Goal: Communication & Community: Answer question/provide support

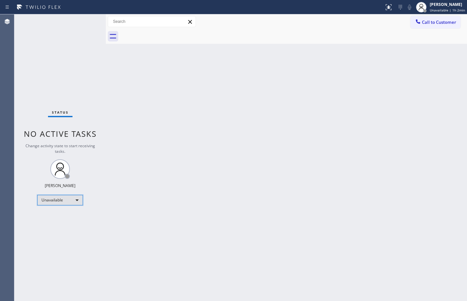
click at [70, 203] on div "Unavailable" at bounding box center [60, 200] width 46 height 10
click at [58, 216] on li "Available" at bounding box center [60, 217] width 44 height 8
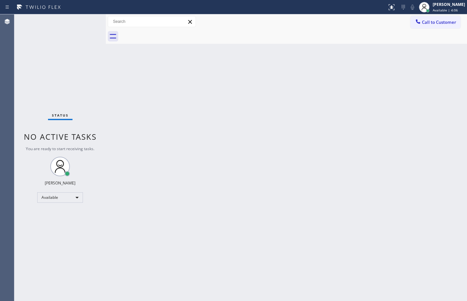
click at [85, 23] on div "Status No active tasks You are ready to start receiving tasks. [PERSON_NAME] Av…" at bounding box center [59, 157] width 91 height 286
click at [245, 110] on div "Back to Dashboard Change Sender ID Customers Technicians Select a contact Outbo…" at bounding box center [286, 157] width 361 height 286
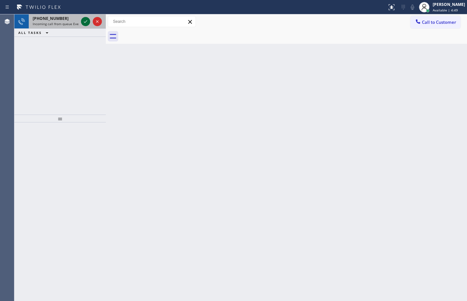
click at [81, 19] on div at bounding box center [91, 21] width 23 height 14
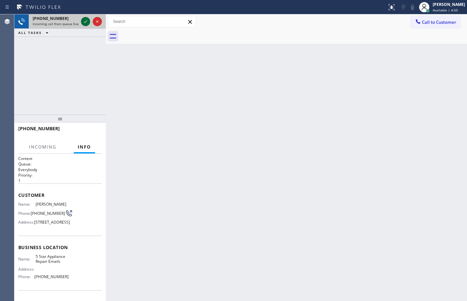
click at [82, 20] on icon at bounding box center [86, 22] width 8 height 8
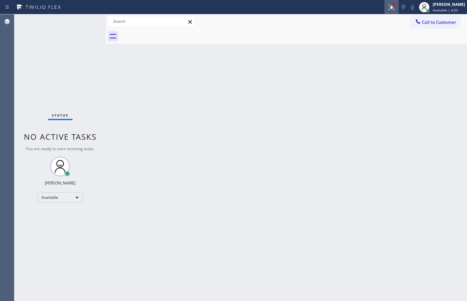
click at [388, 5] on icon at bounding box center [390, 6] width 4 height 5
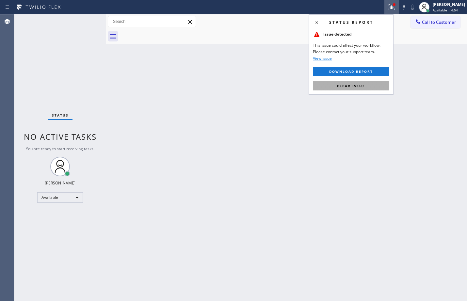
click at [355, 88] on span "Clear issue" at bounding box center [351, 86] width 28 height 5
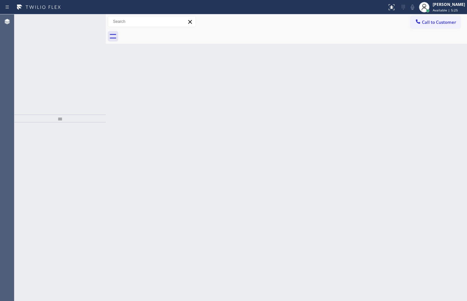
click at [83, 26] on div at bounding box center [91, 21] width 23 height 14
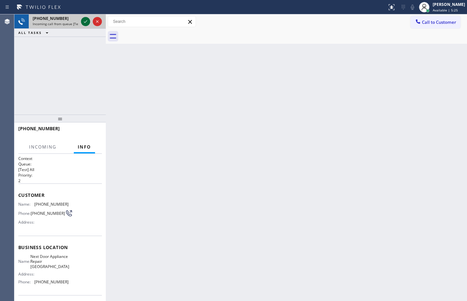
click at [85, 24] on icon at bounding box center [86, 22] width 8 height 8
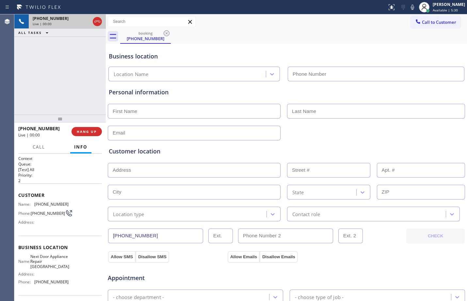
type input "[PHONE_NUMBER]"
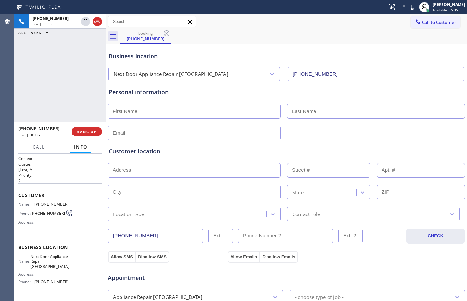
click at [20, 192] on span "Customer" at bounding box center [60, 195] width 84 height 6
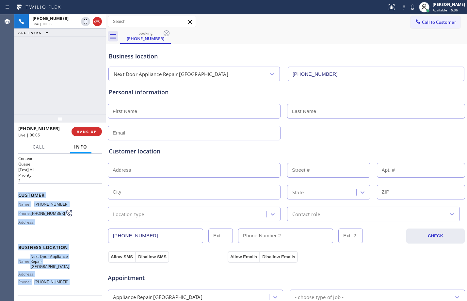
drag, startPoint x: 20, startPoint y: 192, endPoint x: 86, endPoint y: 287, distance: 115.3
click at [86, 287] on div "Context Queue: [Test] All Priority: 2 Customer Name: [PHONE_NUMBER] Phone: [PHO…" at bounding box center [60, 250] width 84 height 189
copy div "Customer Name: [PHONE_NUMBER] Phone: [PHONE_NUMBER] Address: Business location …"
click at [87, 23] on icon at bounding box center [85, 21] width 3 height 5
click at [409, 10] on icon at bounding box center [412, 7] width 8 height 8
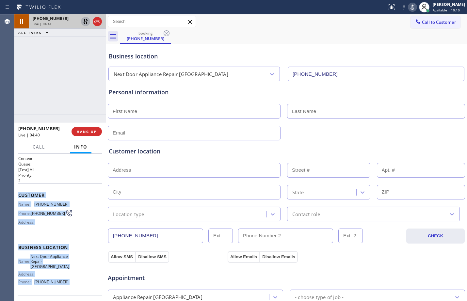
click at [81, 22] on div at bounding box center [85, 22] width 9 height 8
click at [410, 8] on rect at bounding box center [412, 6] width 5 height 5
click at [85, 22] on icon at bounding box center [86, 22] width 8 height 8
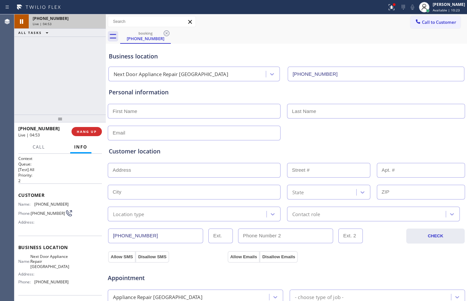
click at [64, 94] on div "[PHONE_NUMBER] Live | 04:53 ALL TASKS ALL TASKS ACTIVE TASKS TASKS IN WRAP UP" at bounding box center [59, 64] width 91 height 100
click at [79, 18] on div "[PHONE_NUMBER]" at bounding box center [67, 19] width 69 height 6
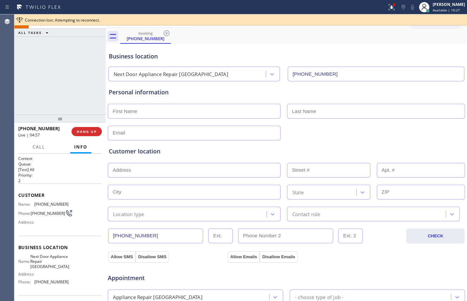
click at [73, 81] on div "[PHONE_NUMBER] Live | 04:58 ALL TASKS ALL TASKS ACTIVE TASKS TASKS IN WRAP UP" at bounding box center [59, 64] width 91 height 100
click at [68, 49] on div "[PHONE_NUMBER] Live | 05:00 ALL TASKS ALL TASKS ACTIVE TASKS TASKS IN WRAP UP" at bounding box center [59, 64] width 91 height 100
click at [73, 74] on div "[PHONE_NUMBER] Live | 05:03 ALL TASKS ALL TASKS ACTIVE TASKS TASKS IN WRAP UP" at bounding box center [59, 64] width 91 height 100
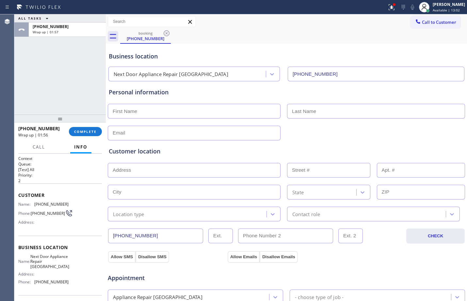
click at [181, 111] on input "text" at bounding box center [194, 111] width 173 height 15
click at [157, 112] on input "text" at bounding box center [194, 111] width 173 height 15
paste input "[PERSON_NAME]"
type input "[PERSON_NAME]"
click at [446, 1] on div "[PERSON_NAME] Available | 13:07" at bounding box center [442, 7] width 50 height 14
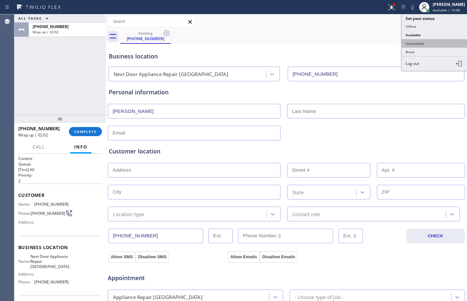
click at [420, 44] on button "Unavailable" at bounding box center [433, 43] width 65 height 8
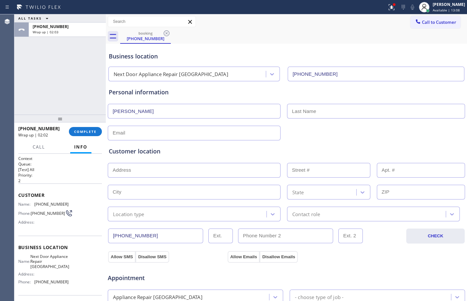
click at [161, 111] on input "[PERSON_NAME]" at bounding box center [194, 111] width 173 height 15
click at [348, 115] on input "text" at bounding box center [376, 111] width 178 height 15
paste input "[PERSON_NAME]"
type input "[PERSON_NAME]"
click at [246, 138] on div "Customer location >> ADD NEW ADDRESS << + NEW ADDRESS State Location type Conta…" at bounding box center [286, 180] width 358 height 84
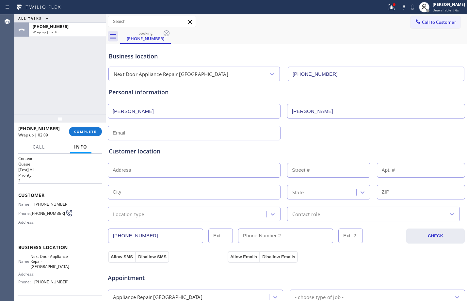
click at [246, 135] on input "text" at bounding box center [194, 133] width 173 height 15
type input "[EMAIL_ADDRESS][DOMAIN_NAME]"
click at [207, 168] on input "text" at bounding box center [194, 170] width 173 height 15
click at [147, 171] on input "text" at bounding box center [194, 170] width 173 height 15
paste input "[STREET_ADDRESS]"
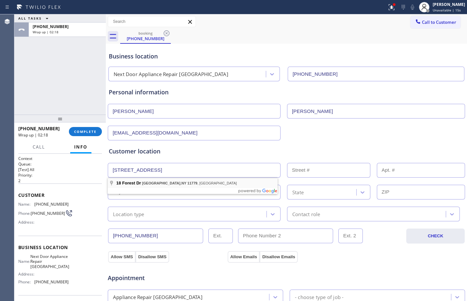
type input "[STREET_ADDRESS]"
type input "18"
type input "[GEOGRAPHIC_DATA]"
type input "11779"
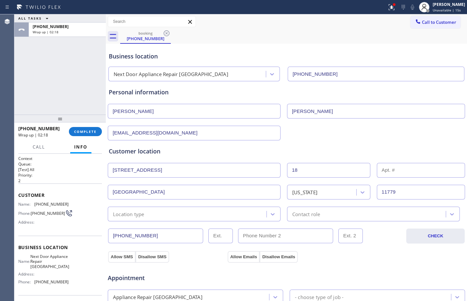
click at [160, 216] on div "Location type" at bounding box center [188, 213] width 157 height 11
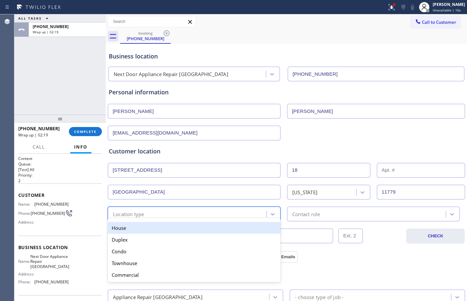
click at [156, 227] on div "House" at bounding box center [194, 228] width 173 height 12
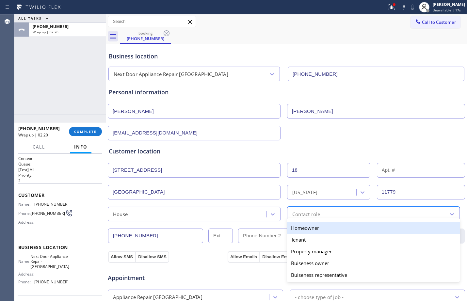
click at [377, 207] on div "Contact role" at bounding box center [373, 214] width 173 height 15
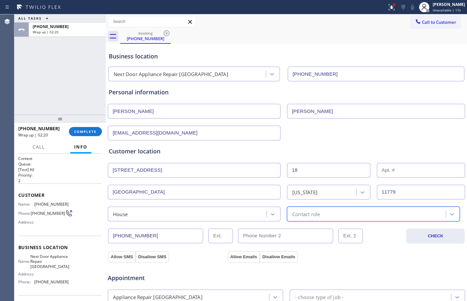
click at [378, 209] on div "Contact role" at bounding box center [367, 213] width 157 height 11
click at [371, 214] on div "Contact role" at bounding box center [367, 213] width 157 height 11
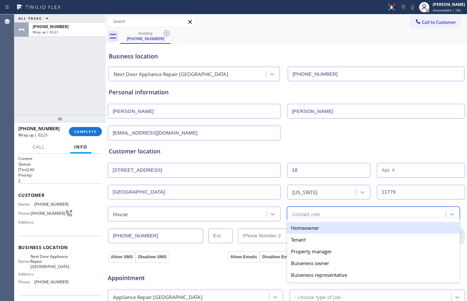
click at [336, 229] on div "Homeowner" at bounding box center [373, 228] width 173 height 12
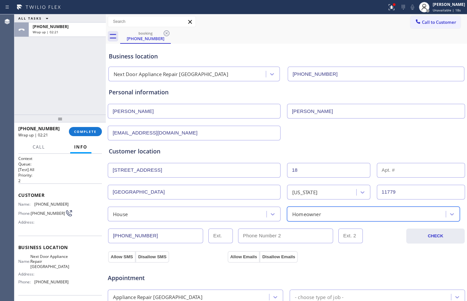
scroll to position [205, 0]
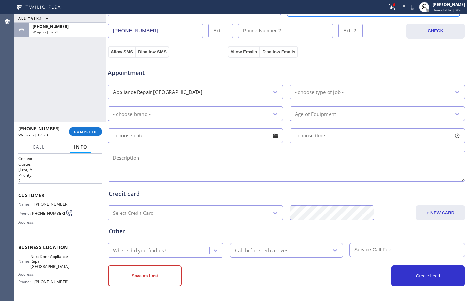
click at [247, 89] on div "Appliance Repair [GEOGRAPHIC_DATA]" at bounding box center [189, 91] width 159 height 11
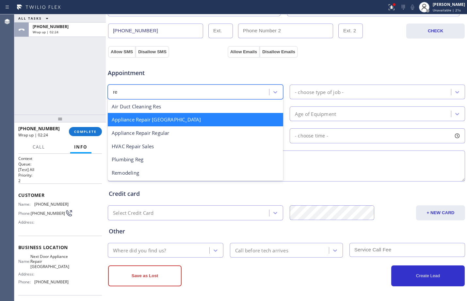
scroll to position [0, 0]
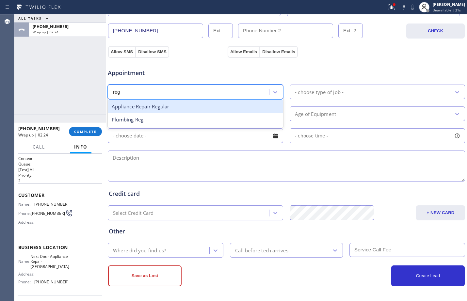
type input "regu"
click at [233, 106] on div "Appliance Repair Regular" at bounding box center [195, 106] width 175 height 13
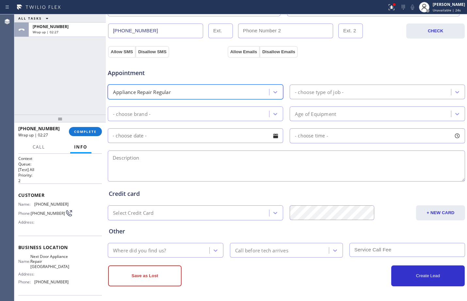
click at [235, 116] on div "- choose brand -" at bounding box center [189, 113] width 159 height 11
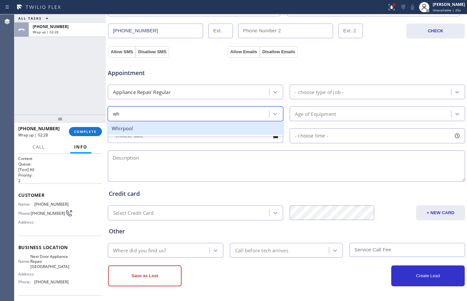
type input "whi"
click at [198, 131] on div "Whirpool" at bounding box center [195, 128] width 175 height 13
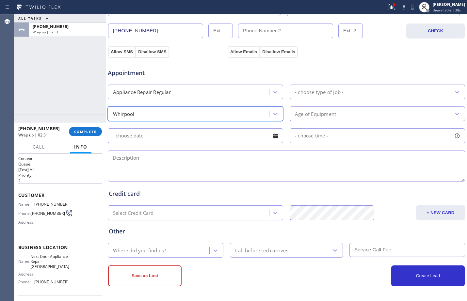
click at [330, 93] on div "- choose type of job -" at bounding box center [319, 92] width 49 height 8
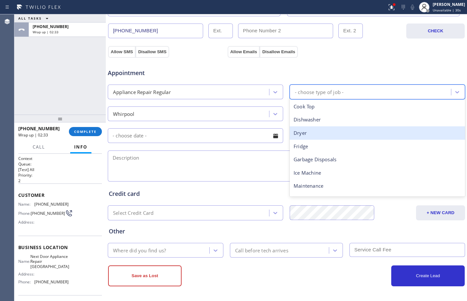
click at [313, 135] on div "Dryer" at bounding box center [376, 132] width 175 height 13
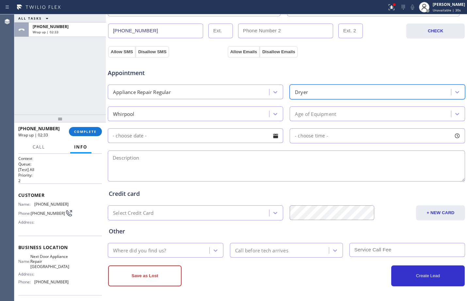
click at [314, 116] on div "Age of Equipment" at bounding box center [315, 114] width 41 height 8
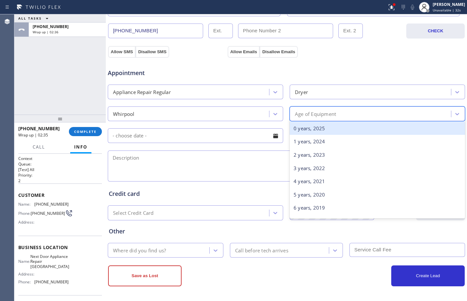
type input "7"
click at [317, 127] on div "7 years, 2018" at bounding box center [376, 128] width 175 height 13
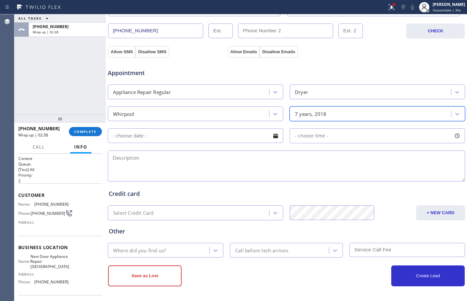
click at [237, 165] on textarea at bounding box center [286, 165] width 357 height 31
click at [251, 160] on textarea at bounding box center [286, 165] width 357 height 31
paste textarea "whirlpool dryer// front loading //need replacement of the motor of the dryer//m…"
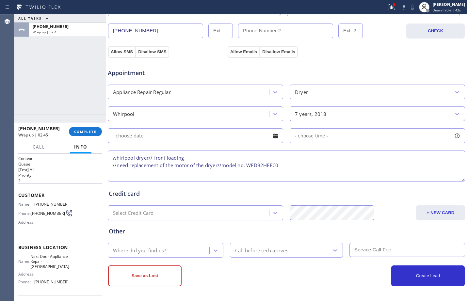
click at [112, 165] on textarea "whirlpool dryer// front loading //need replacement of the motor of the dryer//m…" at bounding box center [286, 165] width 357 height 31
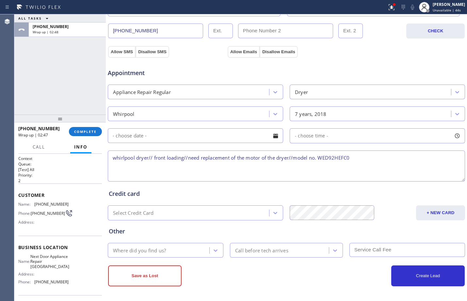
click at [370, 156] on textarea "whirlpool dryer// front loading//need replacement of the motor of the dryer//mo…" at bounding box center [286, 165] width 357 height 31
click at [378, 160] on textarea "whirlpool dryer// front loading//need replacement of the motor of the dryer//mo…" at bounding box center [286, 165] width 357 height 31
paste textarea "[STREET_ADDRESS]"
click at [453, 157] on textarea "whirlpool dryer// front loading//need replacement of the motor of the dryer//mo…" at bounding box center [286, 165] width 357 height 31
click at [453, 159] on textarea "whirlpool dryer// front loading//need replacement of the motor of the dryer//mo…" at bounding box center [286, 165] width 357 height 31
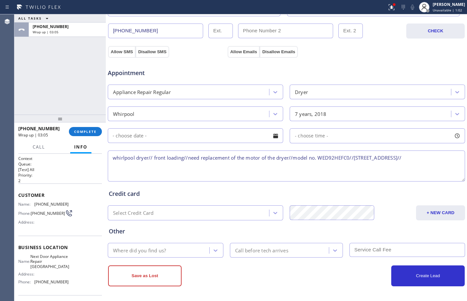
paste textarea "Next Door Appliance Repair [GEOGRAPHIC_DATA]"
type textarea "whirlpool dryer// front loading//need replacement of the motor of the dryer//mo…"
click at [193, 252] on div "Where did you find us?" at bounding box center [160, 249] width 100 height 11
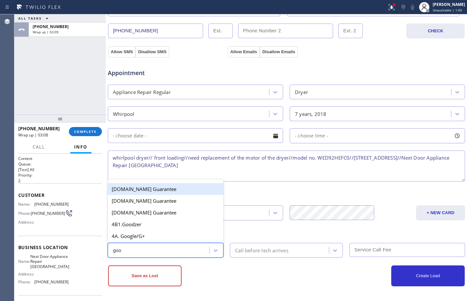
type input "goog"
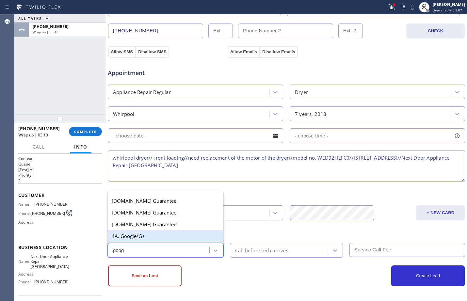
click at [145, 236] on div "4A. Google/G+" at bounding box center [166, 236] width 116 height 12
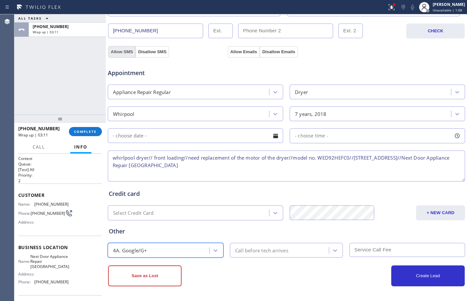
click at [126, 52] on button "Allow SMS" at bounding box center [121, 52] width 27 height 12
click at [240, 54] on button "Allow Emails" at bounding box center [243, 52] width 32 height 12
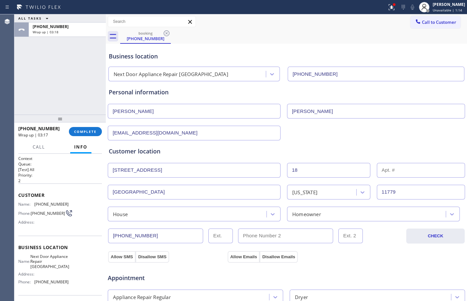
scroll to position [205, 0]
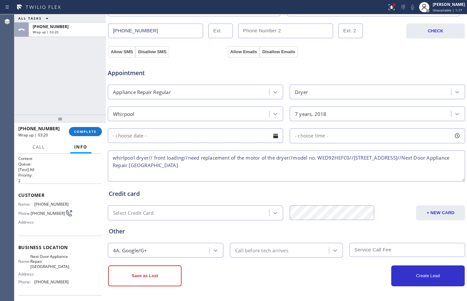
click at [273, 138] on div at bounding box center [275, 135] width 11 height 11
click at [301, 286] on div "Business location Next Door Appliance Repair [GEOGRAPHIC_DATA] [PHONE_NUMBER] P…" at bounding box center [286, 70] width 361 height 462
click at [387, 5] on icon at bounding box center [391, 7] width 8 height 8
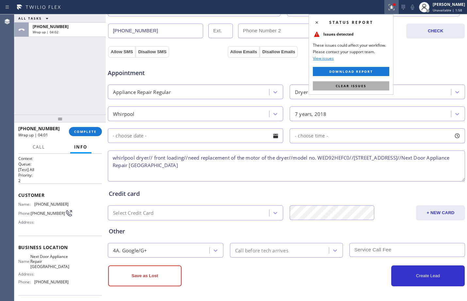
click at [353, 86] on span "Clear issues" at bounding box center [350, 86] width 31 height 5
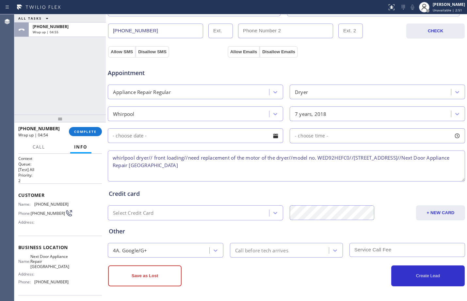
click at [299, 169] on textarea "whirlpool dryer// front loading//need replacement of the motor of the dryer//mo…" at bounding box center [286, 165] width 357 height 31
click at [259, 164] on textarea "whirlpool dryer// front loading//need replacement of the motor of the dryer//mo…" at bounding box center [286, 165] width 357 height 31
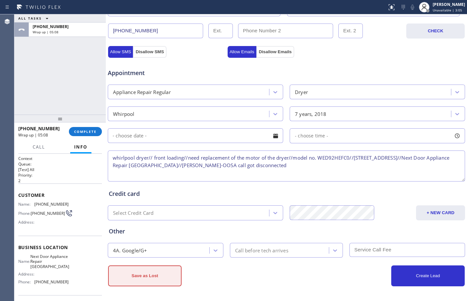
type textarea "whirlpool dryer// front loading//need replacement of the motor of the dryer//mo…"
click at [158, 270] on button "Save as Lost" at bounding box center [144, 275] width 73 height 21
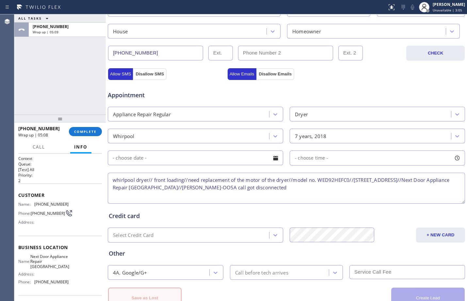
scroll to position [227, 0]
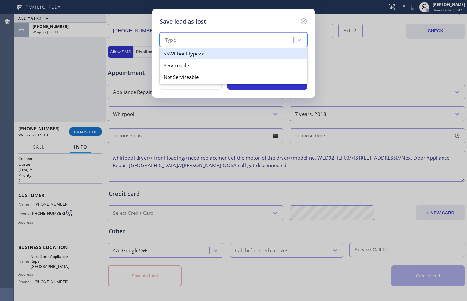
click at [216, 43] on div "Type" at bounding box center [227, 39] width 131 height 11
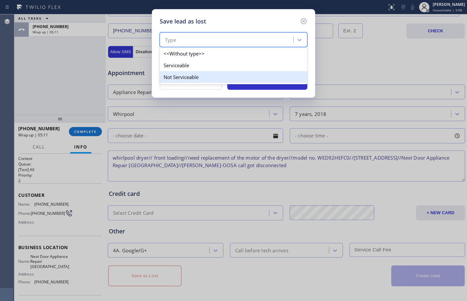
click at [203, 80] on div "Not Serviceable" at bounding box center [233, 77] width 147 height 12
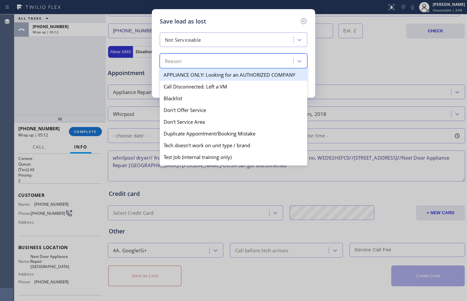
click at [205, 60] on div "Reason" at bounding box center [227, 60] width 131 height 11
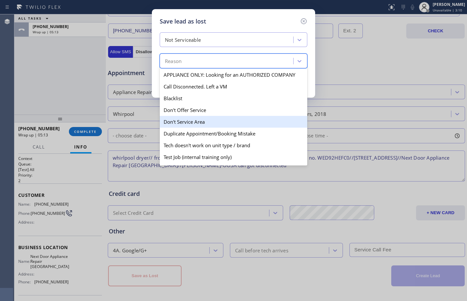
click at [199, 119] on div "Don't Service Area" at bounding box center [233, 122] width 147 height 12
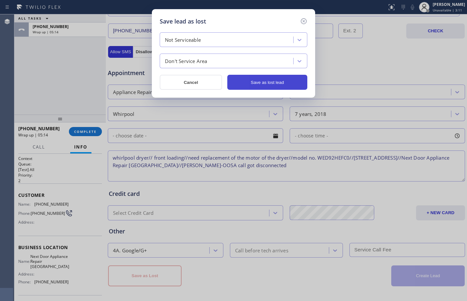
click at [252, 82] on button "Save as lost lead" at bounding box center [267, 82] width 80 height 15
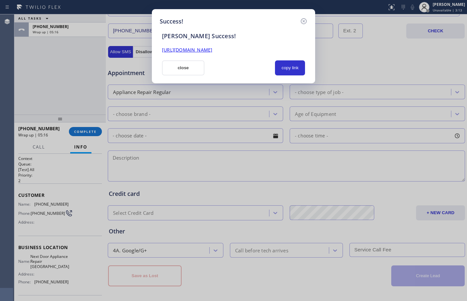
click at [212, 48] on link "[URL][DOMAIN_NAME]" at bounding box center [187, 50] width 50 height 6
click at [287, 67] on button "copy link" at bounding box center [290, 67] width 30 height 15
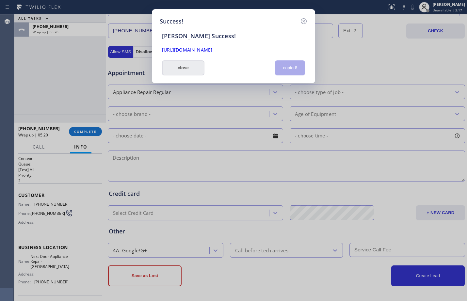
click at [190, 69] on button "close" at bounding box center [183, 67] width 42 height 15
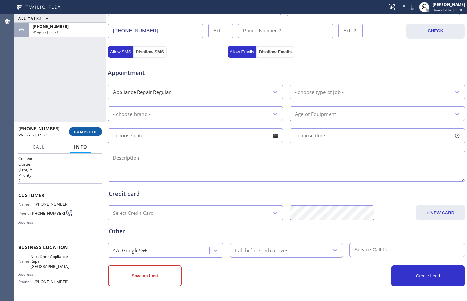
click at [93, 128] on button "COMPLETE" at bounding box center [85, 131] width 33 height 9
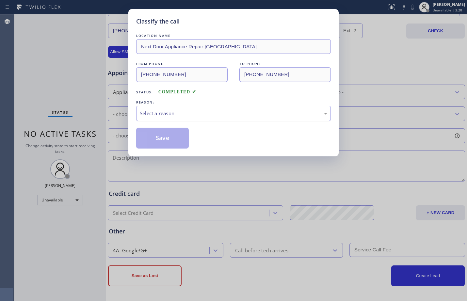
click at [210, 116] on div "Select a reason" at bounding box center [233, 114] width 187 height 8
click at [179, 140] on button "Save" at bounding box center [162, 138] width 53 height 21
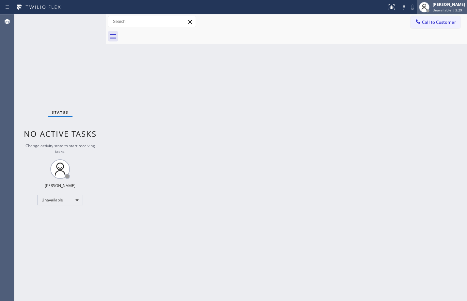
click at [432, 10] on span "Unavailable | 3:29" at bounding box center [446, 10] width 29 height 5
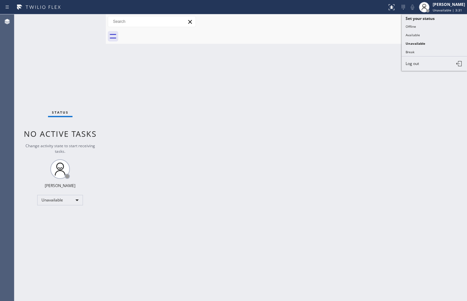
click at [370, 133] on div "Back to Dashboard Change Sender ID Customers Technicians Select a contact Outbo…" at bounding box center [286, 157] width 361 height 286
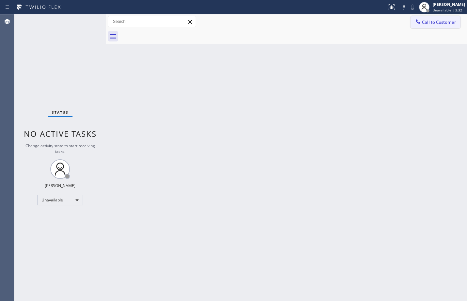
click at [424, 17] on button "Call to Customer" at bounding box center [435, 22] width 50 height 12
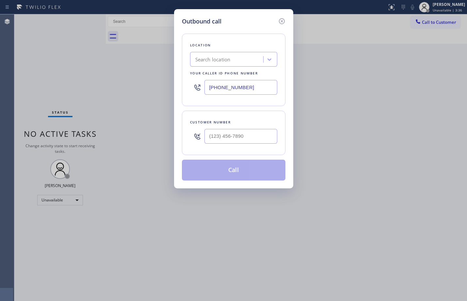
drag, startPoint x: 255, startPoint y: 85, endPoint x: 195, endPoint y: 75, distance: 60.1
click at [197, 75] on div "Location Search location Your caller id phone number [PHONE_NUMBER]" at bounding box center [233, 70] width 103 height 72
paste input "631) 203-1974"
type input "[PHONE_NUMBER]"
type input "(___) ___-____"
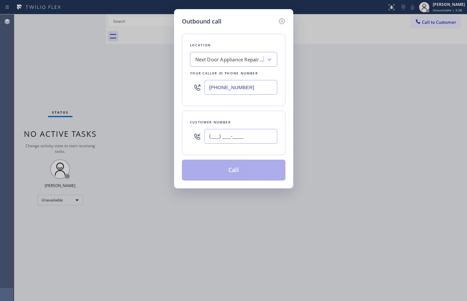
click at [245, 135] on input "(___) ___-____" at bounding box center [240, 136] width 73 height 15
click at [256, 138] on input "(___) ___-____" at bounding box center [240, 136] width 73 height 15
paste input "631) 848-8999"
type input "[PHONE_NUMBER]"
click at [239, 167] on button "Call" at bounding box center [233, 170] width 103 height 21
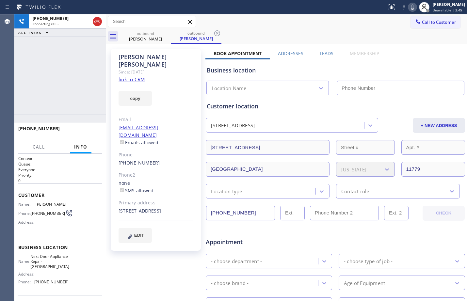
type input "[PHONE_NUMBER]"
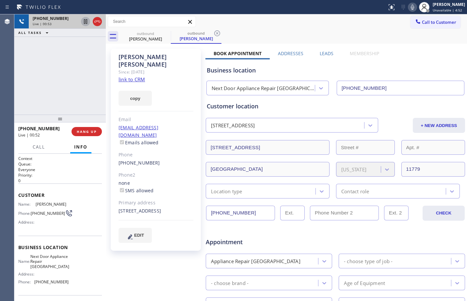
click at [86, 24] on icon at bounding box center [86, 22] width 8 height 8
click at [410, 8] on icon at bounding box center [411, 7] width 3 height 5
drag, startPoint x: 85, startPoint y: 23, endPoint x: 95, endPoint y: 21, distance: 10.4
click at [85, 23] on icon at bounding box center [85, 21] width 5 height 5
click at [410, 5] on icon at bounding box center [411, 7] width 3 height 5
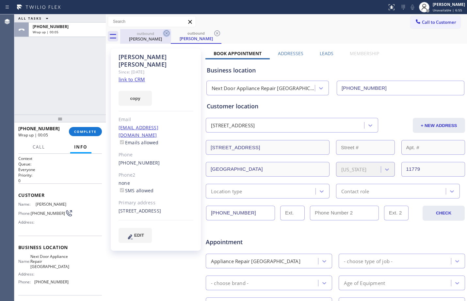
click at [167, 35] on icon at bounding box center [166, 33] width 8 height 8
click at [87, 131] on span "COMPLETE" at bounding box center [85, 131] width 23 height 5
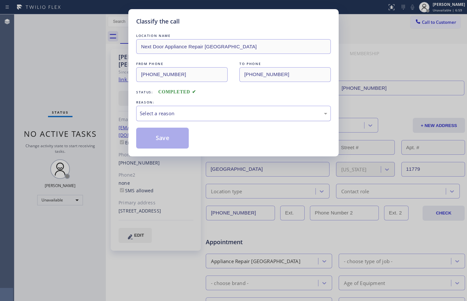
click at [200, 114] on div "Select a reason" at bounding box center [233, 114] width 187 height 8
click at [170, 141] on button "Save" at bounding box center [162, 138] width 53 height 21
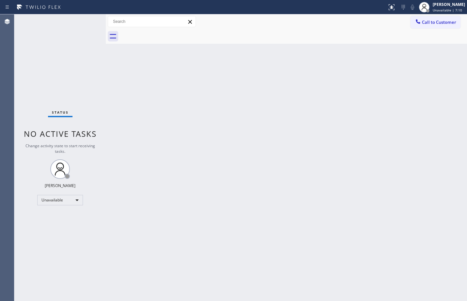
drag, startPoint x: 294, startPoint y: 124, endPoint x: 299, endPoint y: 129, distance: 6.7
click at [294, 124] on div "Back to Dashboard Change Sender ID Customers Technicians Select a contact Outbo…" at bounding box center [286, 157] width 361 height 286
click at [438, 10] on span "Unavailable | 7:11" at bounding box center [446, 10] width 29 height 5
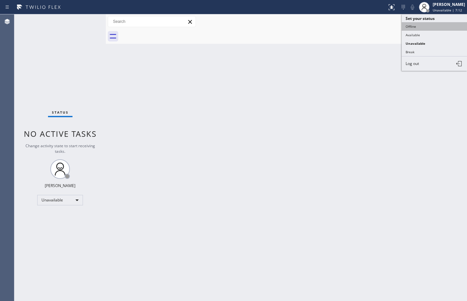
click at [421, 30] on button "Offline" at bounding box center [433, 26] width 65 height 8
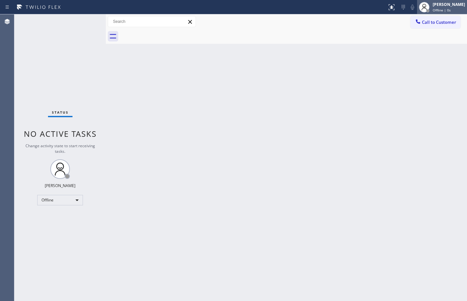
click at [444, 9] on span "Offline | 0s" at bounding box center [441, 10] width 18 height 5
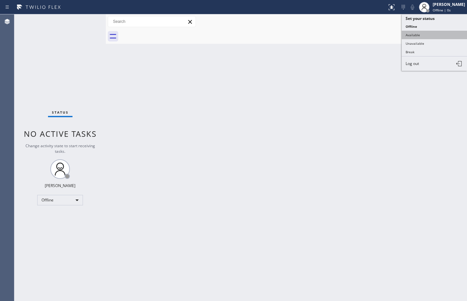
click at [420, 35] on button "Available" at bounding box center [433, 35] width 65 height 8
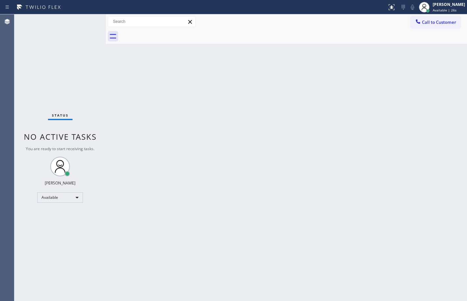
click at [51, 59] on div "Status No active tasks You are ready to start receiving tasks. [PERSON_NAME] Av…" at bounding box center [59, 157] width 91 height 286
click at [64, 78] on div "Status No active tasks You are ready to start receiving tasks. [PERSON_NAME] Av…" at bounding box center [59, 157] width 91 height 286
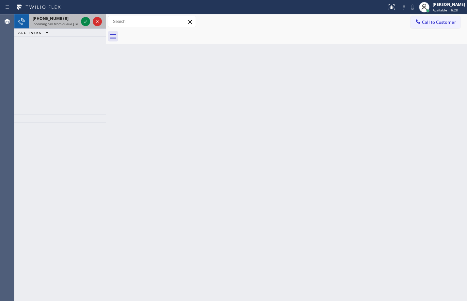
click at [87, 26] on div at bounding box center [91, 21] width 23 height 14
click at [87, 21] on icon at bounding box center [86, 22] width 8 height 8
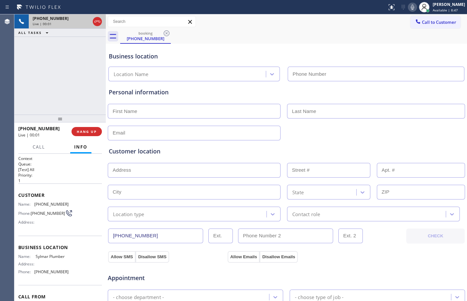
type input "[PHONE_NUMBER]"
click at [89, 131] on span "HANG UP" at bounding box center [87, 131] width 20 height 5
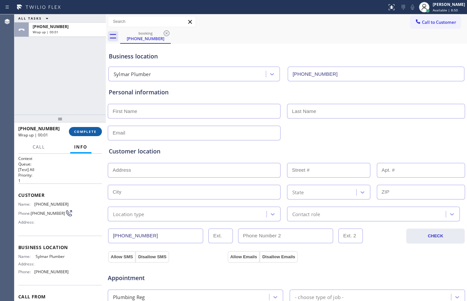
click at [90, 128] on button "COMPLETE" at bounding box center [85, 131] width 33 height 9
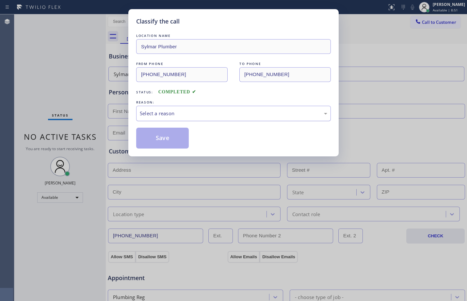
click at [189, 119] on div "Select a reason" at bounding box center [233, 113] width 194 height 15
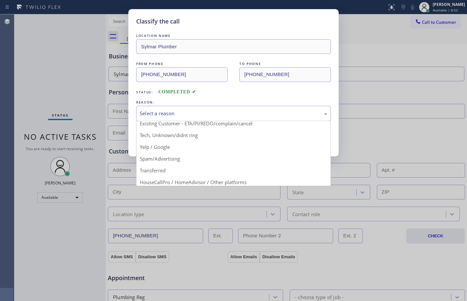
scroll to position [41, 0]
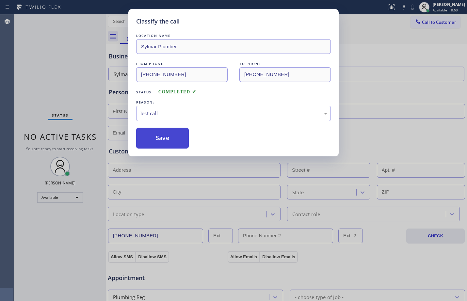
click at [180, 135] on button "Save" at bounding box center [162, 138] width 53 height 21
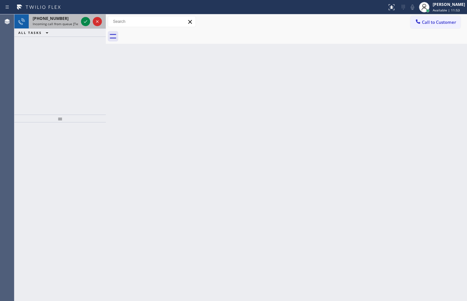
click at [82, 26] on div at bounding box center [91, 21] width 23 height 14
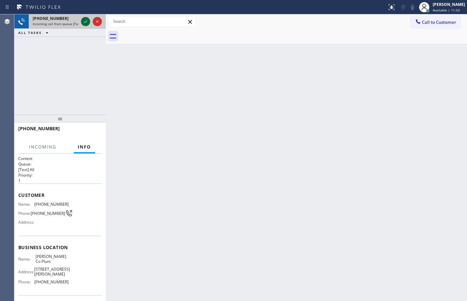
click at [84, 24] on icon at bounding box center [86, 22] width 8 height 8
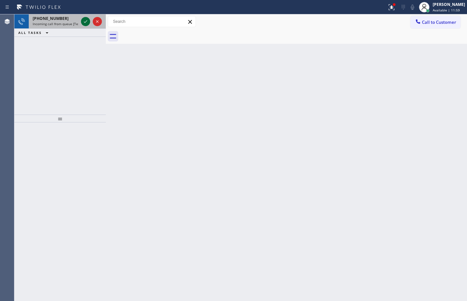
click at [85, 22] on icon at bounding box center [86, 22] width 8 height 8
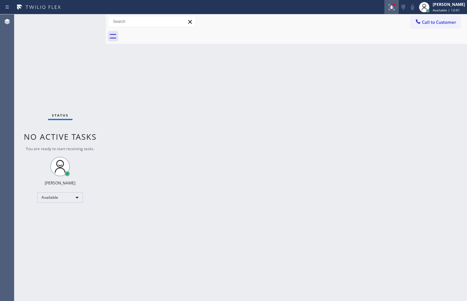
click at [387, 8] on icon at bounding box center [391, 7] width 8 height 8
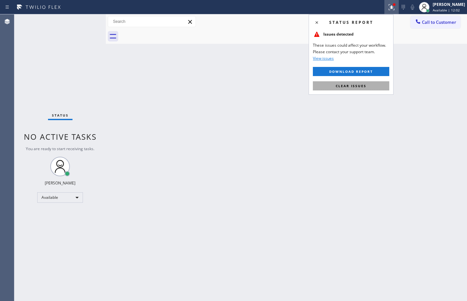
click at [349, 88] on button "Clear issues" at bounding box center [351, 85] width 76 height 9
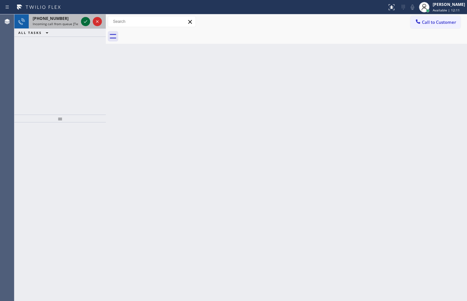
click at [86, 22] on icon at bounding box center [86, 22] width 8 height 8
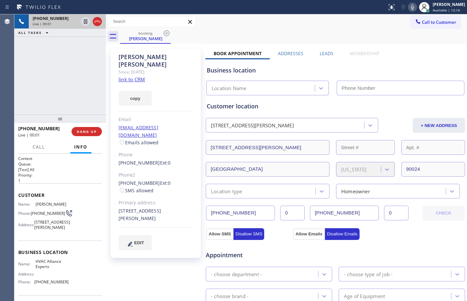
type input "[PHONE_NUMBER]"
click at [19, 195] on span "Customer" at bounding box center [60, 195] width 84 height 6
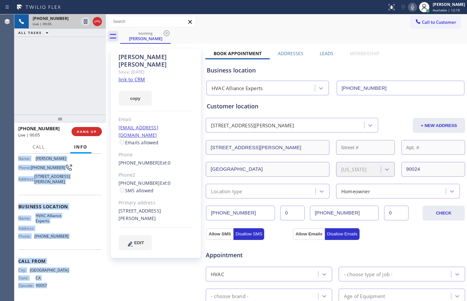
scroll to position [58, 0]
drag, startPoint x: 19, startPoint y: 195, endPoint x: 72, endPoint y: 239, distance: 69.1
click at [72, 239] on div "Context Queue: [Test] All Priority: 1 Customer Name: [PERSON_NAME] Phone: [PHON…" at bounding box center [60, 204] width 84 height 189
copy div "Customer Name: [PERSON_NAME] Phone: [PHONE_NUMBER] Address: [STREET_ADDRESS][PE…"
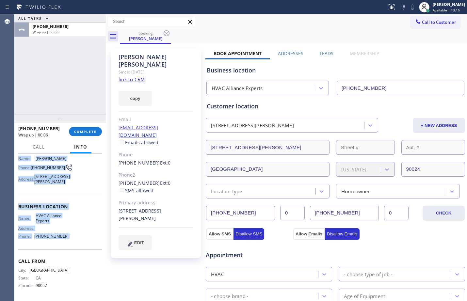
click at [80, 57] on div "ALL TASKS ALL TASKS ACTIVE TASKS TASKS IN WRAP UP [PHONE_NUMBER] Wrap up | 00:06" at bounding box center [59, 64] width 91 height 100
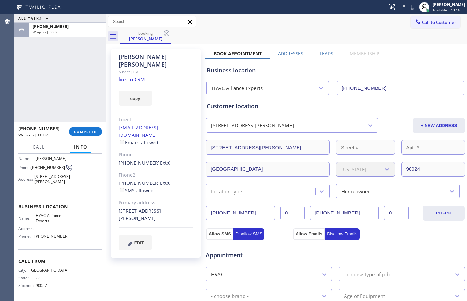
click at [144, 76] on link "link to CRM" at bounding box center [131, 79] width 26 height 7
click at [86, 135] on button "COMPLETE" at bounding box center [85, 131] width 33 height 9
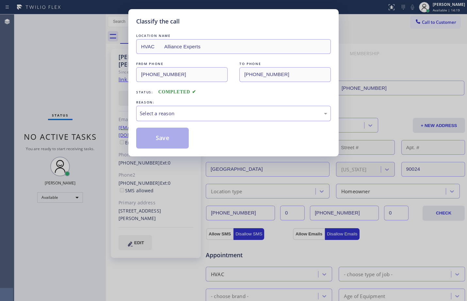
click at [159, 111] on div "Select a reason" at bounding box center [233, 114] width 187 height 8
click at [166, 134] on button "Save" at bounding box center [162, 138] width 53 height 21
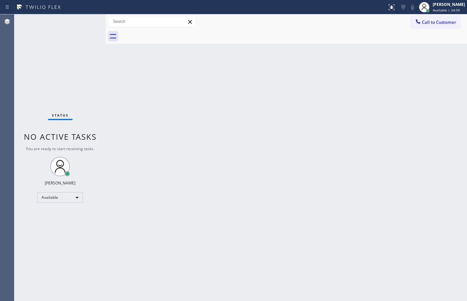
click at [408, 197] on div "Back to Dashboard Change Sender ID Customers Technicians Select a contact Outbo…" at bounding box center [286, 157] width 361 height 286
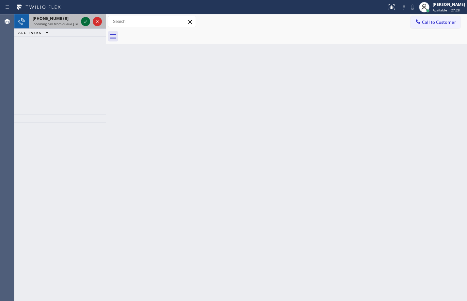
click at [86, 24] on icon at bounding box center [86, 22] width 8 height 8
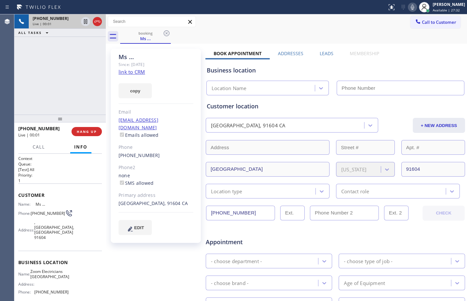
type input "[PHONE_NUMBER]"
click at [20, 193] on span "Customer" at bounding box center [60, 195] width 84 height 6
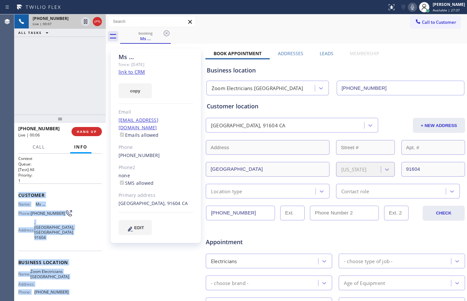
drag, startPoint x: 20, startPoint y: 193, endPoint x: 79, endPoint y: 291, distance: 114.5
click at [79, 291] on div "Context Queue: [Test] All Priority: 1 Customer Name: Ms ... Phone: [PHONE_NUMBE…" at bounding box center [60, 255] width 84 height 199
copy div "Customer Name: Ms ... Phone: [PHONE_NUMBER] Address: [GEOGRAPHIC_DATA] Business…"
click at [88, 24] on icon at bounding box center [86, 22] width 8 height 8
click at [408, 7] on icon at bounding box center [412, 7] width 8 height 8
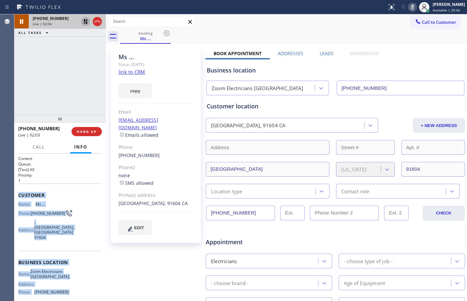
click at [87, 23] on icon at bounding box center [85, 21] width 5 height 5
click at [410, 7] on rect at bounding box center [412, 6] width 5 height 5
click at [44, 148] on span "Call" at bounding box center [39, 147] width 12 height 6
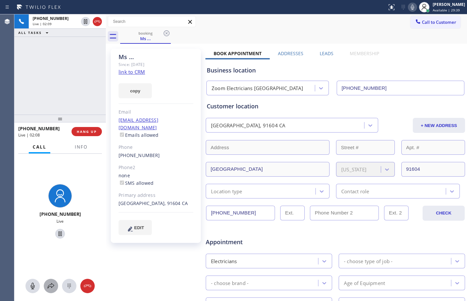
click at [47, 289] on div at bounding box center [51, 286] width 14 height 8
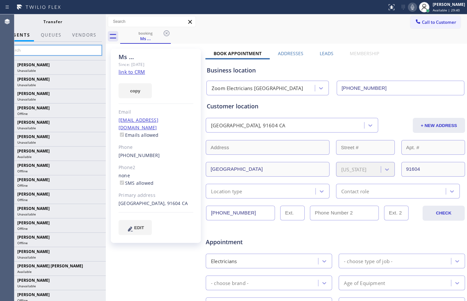
click at [58, 52] on input "text" at bounding box center [53, 50] width 98 height 10
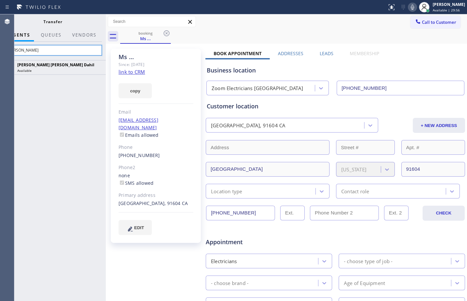
type input "[PERSON_NAME]"
click at [410, 6] on icon at bounding box center [411, 7] width 3 height 5
click at [410, 8] on icon at bounding box center [411, 7] width 3 height 5
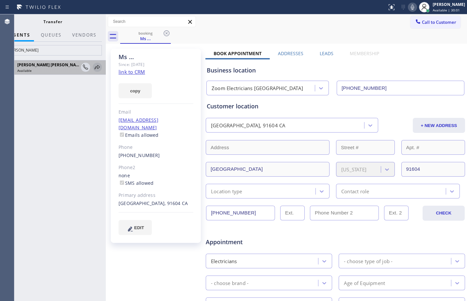
click at [100, 69] on icon at bounding box center [97, 67] width 8 height 8
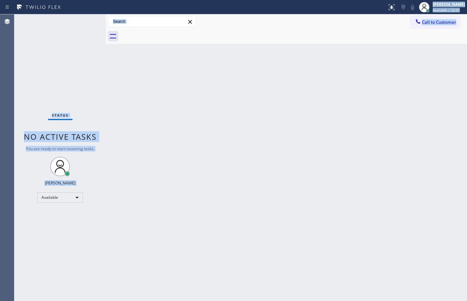
click at [188, 162] on div "Back to Dashboard Change Sender ID Customers Technicians Select a contact Outbo…" at bounding box center [286, 157] width 361 height 286
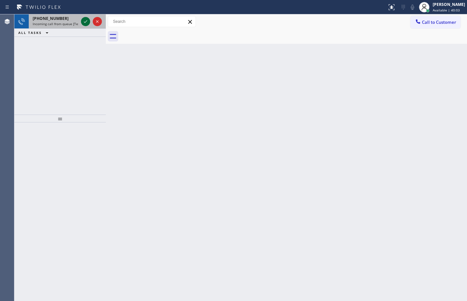
click at [87, 22] on icon at bounding box center [86, 22] width 8 height 8
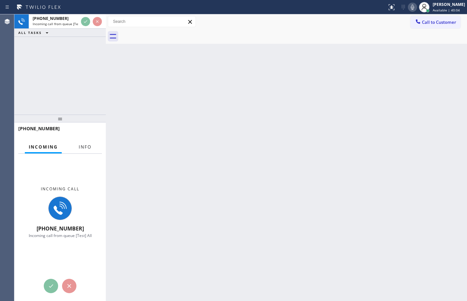
click at [88, 147] on span "Info" at bounding box center [85, 147] width 13 height 6
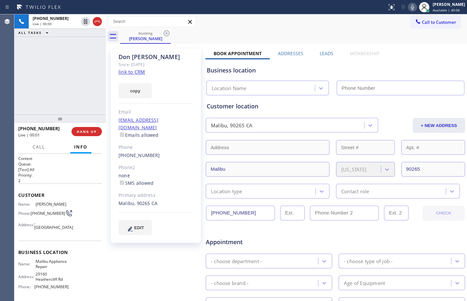
type input "[PHONE_NUMBER]"
click at [18, 194] on div "Context Queue: [Test] All Priority: 2 Customer Name: [PERSON_NAME] Phone: [PHON…" at bounding box center [59, 227] width 91 height 147
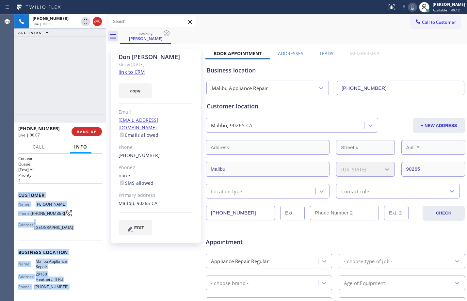
drag, startPoint x: 18, startPoint y: 194, endPoint x: 67, endPoint y: 287, distance: 104.5
click at [67, 287] on div "Context Queue: [Test] All Priority: 2 Customer Name: [PERSON_NAME] Phone: [PHON…" at bounding box center [59, 227] width 91 height 147
copy div "Customer Name: [PERSON_NAME] Phone: [PHONE_NUMBER] Address: [GEOGRAPHIC_DATA] B…"
click at [87, 24] on icon at bounding box center [86, 22] width 8 height 8
click at [408, 8] on icon at bounding box center [412, 7] width 8 height 8
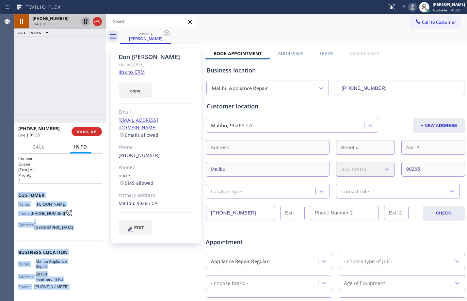
click at [139, 74] on link "link to CRM" at bounding box center [131, 72] width 26 height 7
click at [86, 20] on icon at bounding box center [85, 21] width 5 height 5
click at [410, 7] on icon at bounding box center [411, 7] width 3 height 5
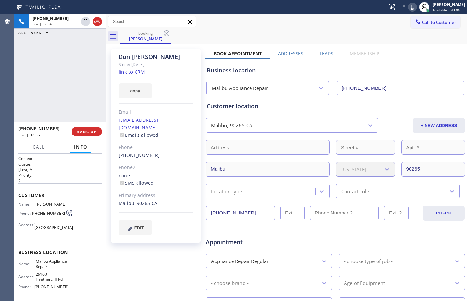
click at [92, 92] on div "[PHONE_NUMBER] Live | 02:54 ALL TASKS ALL TASKS ACTIVE TASKS TASKS IN WRAP UP" at bounding box center [59, 64] width 91 height 100
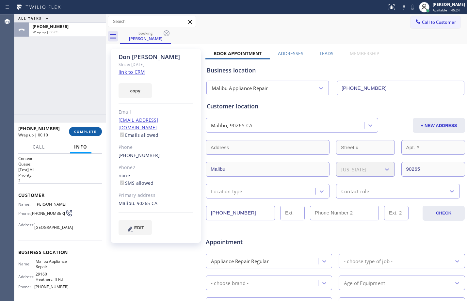
click at [90, 132] on span "COMPLETE" at bounding box center [85, 131] width 23 height 5
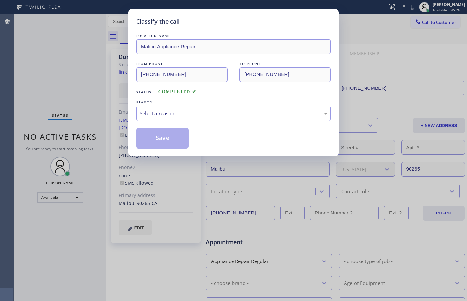
click at [203, 111] on div "Select a reason" at bounding box center [233, 114] width 187 height 8
click at [174, 141] on button "Save" at bounding box center [162, 138] width 53 height 21
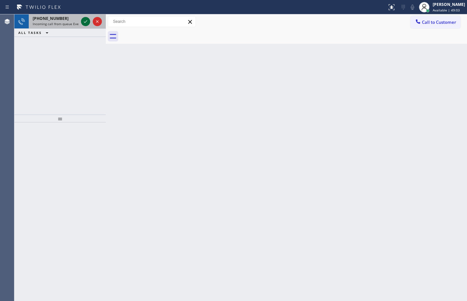
click at [85, 23] on icon at bounding box center [85, 21] width 3 height 3
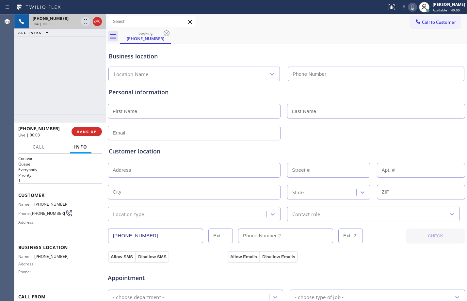
click at [19, 196] on span "Customer" at bounding box center [60, 195] width 84 height 6
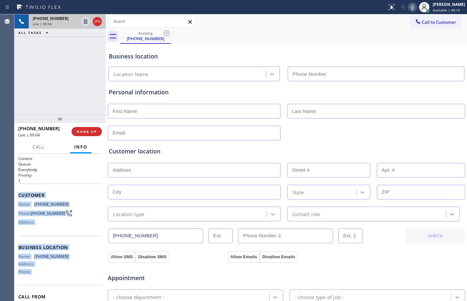
drag, startPoint x: 19, startPoint y: 196, endPoint x: 42, endPoint y: 278, distance: 85.7
click at [42, 278] on div "Context Queue: Everybody Priority: 1 Customer Name: [PHONE_NUMBER] Phone: [PHON…" at bounding box center [60, 245] width 84 height 179
copy div "Customer Name: [PHONE_NUMBER] Phone: [PHONE_NUMBER] Address: Business location …"
click at [86, 134] on span "HANG UP" at bounding box center [87, 131] width 20 height 5
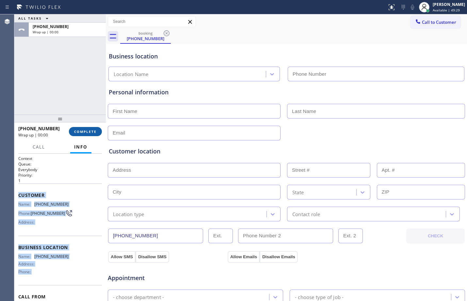
click at [86, 132] on span "COMPLETE" at bounding box center [85, 131] width 23 height 5
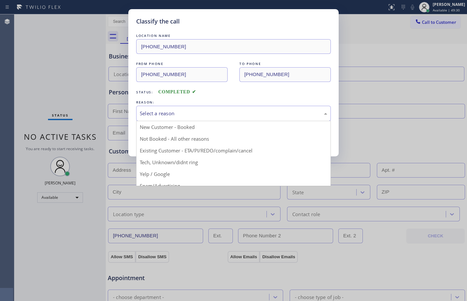
click at [233, 112] on div "Select a reason" at bounding box center [233, 114] width 187 height 8
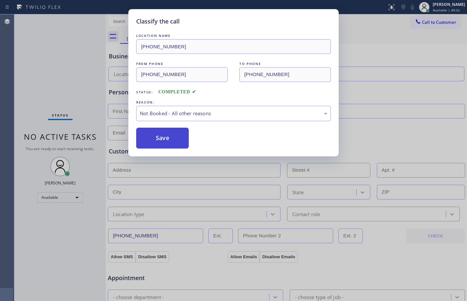
click at [162, 139] on button "Save" at bounding box center [162, 138] width 53 height 21
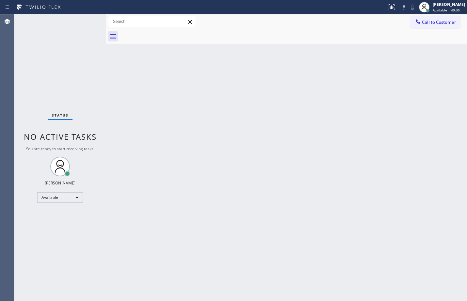
click at [245, 147] on div "Back to Dashboard Change Sender ID Customers Technicians Select a contact Outbo…" at bounding box center [286, 157] width 361 height 286
click at [83, 22] on div "Status No active tasks You are ready to start receiving tasks. [PERSON_NAME] Av…" at bounding box center [59, 157] width 91 height 286
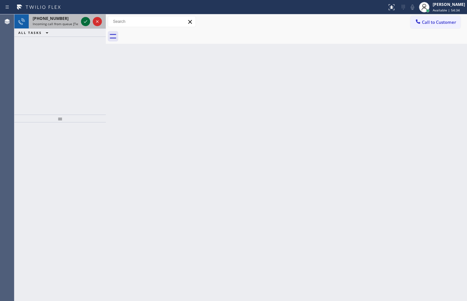
click at [87, 25] on icon at bounding box center [86, 22] width 8 height 8
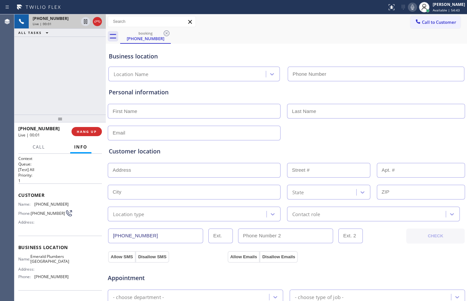
type input "[PHONE_NUMBER]"
click at [18, 194] on span "Customer" at bounding box center [60, 195] width 84 height 6
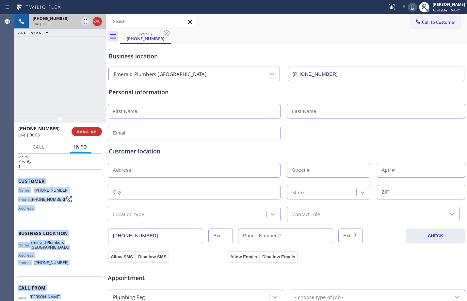
scroll to position [48, 0]
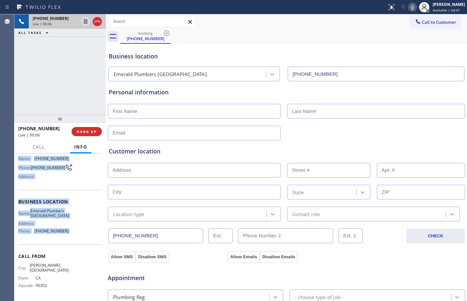
drag, startPoint x: 18, startPoint y: 194, endPoint x: 83, endPoint y: 234, distance: 75.6
click at [83, 234] on div "Context Queue: [Test] All Priority: 1 Customer Name: [PHONE_NUMBER] Phone: [PHO…" at bounding box center [60, 204] width 84 height 189
copy div "Customer Name: [PHONE_NUMBER] Phone: [PHONE_NUMBER] Address: Business location …"
click at [85, 22] on icon at bounding box center [86, 22] width 8 height 8
click at [408, 8] on icon at bounding box center [412, 7] width 8 height 8
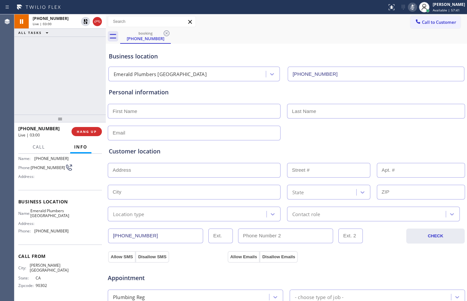
click at [62, 88] on div "[PHONE_NUMBER] Live | 03:00 ALL TASKS ALL TASKS ACTIVE TASKS TASKS IN WRAP UP" at bounding box center [59, 64] width 91 height 100
click at [87, 22] on icon at bounding box center [85, 21] width 5 height 5
click at [409, 6] on icon at bounding box center [412, 7] width 8 height 8
click at [81, 84] on div "[PHONE_NUMBER] Live | 03:43 ALL TASKS ALL TASKS ACTIVE TASKS TASKS IN WRAP UP" at bounding box center [59, 64] width 91 height 100
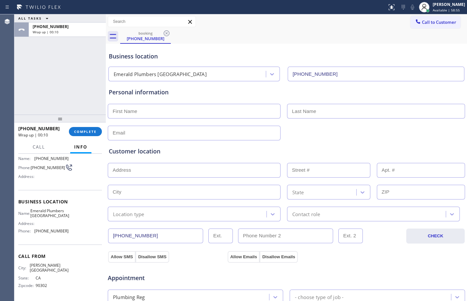
click at [169, 111] on input "text" at bounding box center [194, 111] width 173 height 15
paste input "Joy"
type input "Joy"
click at [352, 116] on input "text" at bounding box center [376, 111] width 178 height 15
paste input "Zaki"
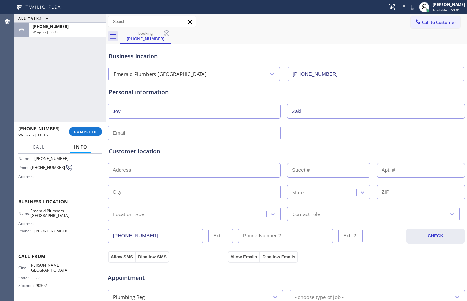
type input "Zaki"
click at [185, 136] on input "text" at bounding box center [194, 133] width 173 height 15
type input "[EMAIL_ADDRESS][DOMAIN_NAME]"
click at [87, 130] on span "COMPLETE" at bounding box center [85, 131] width 23 height 5
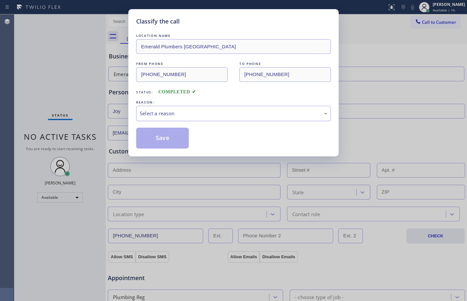
click at [216, 113] on div "Select a reason" at bounding box center [233, 114] width 187 height 8
click at [174, 141] on button "Save" at bounding box center [162, 138] width 53 height 21
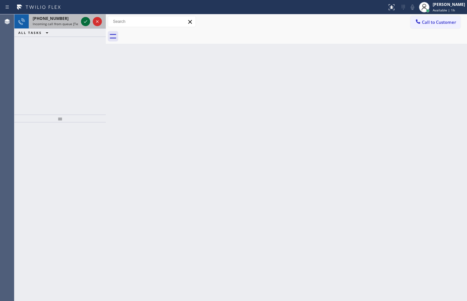
click at [84, 22] on icon at bounding box center [85, 21] width 3 height 3
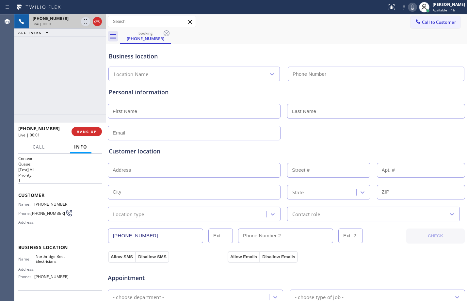
type input "[PHONE_NUMBER]"
click at [19, 196] on span "Customer" at bounding box center [60, 195] width 84 height 6
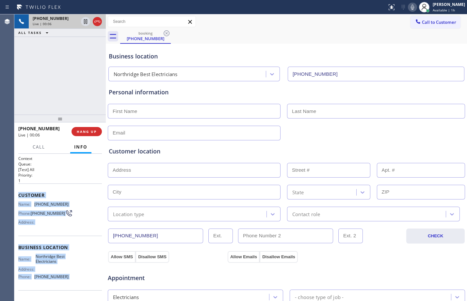
drag, startPoint x: 19, startPoint y: 196, endPoint x: 77, endPoint y: 278, distance: 100.2
click at [77, 278] on div "Context Queue: [Test] All Priority: 1 Customer Name: [PHONE_NUMBER] Phone: [PHO…" at bounding box center [60, 248] width 84 height 184
copy div "Customer Name: [PHONE_NUMBER] Phone: [PHONE_NUMBER] Address: Business location …"
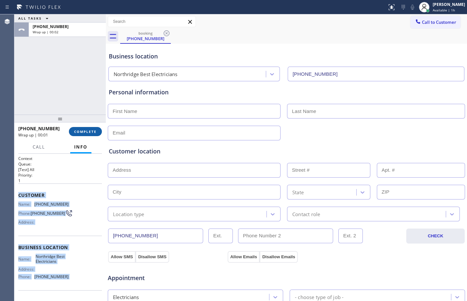
click at [81, 134] on button "COMPLETE" at bounding box center [85, 131] width 33 height 9
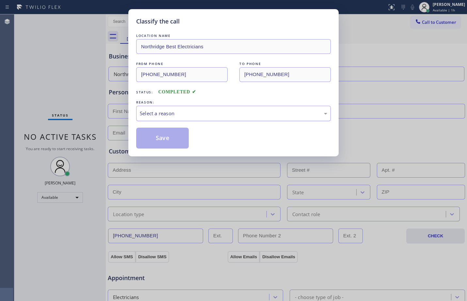
click at [171, 116] on div "Select a reason" at bounding box center [233, 114] width 187 height 8
click at [155, 131] on button "Save" at bounding box center [162, 138] width 53 height 21
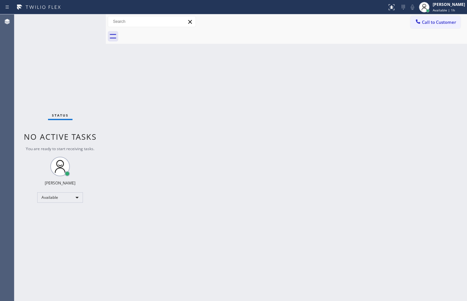
click at [88, 110] on div "Status No active tasks You are ready to start receiving tasks. [PERSON_NAME] Av…" at bounding box center [59, 157] width 91 height 286
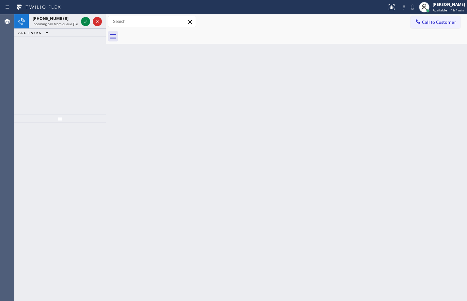
click at [198, 152] on div "Back to Dashboard Change Sender ID Customers Technicians Select a contact Outbo…" at bounding box center [286, 157] width 361 height 286
click at [87, 25] on button at bounding box center [85, 21] width 9 height 9
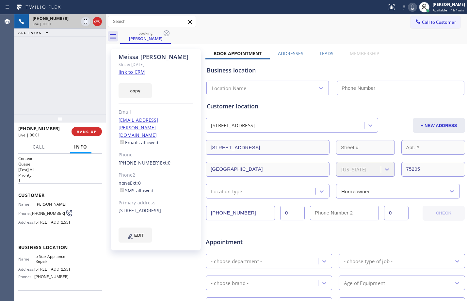
type input "[PHONE_NUMBER]"
click at [20, 195] on span "Customer" at bounding box center [60, 195] width 84 height 6
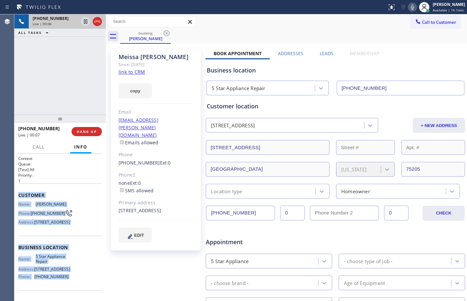
drag, startPoint x: 20, startPoint y: 195, endPoint x: 87, endPoint y: 289, distance: 115.3
click at [87, 289] on div "Context Queue: [Test] All Priority: 1 Customer Name: [PERSON_NAME] Phone: [PHON…" at bounding box center [60, 248] width 84 height 184
copy div "Customer Name: [PERSON_NAME] Phone: [PHONE_NUMBER] Address: [STREET_ADDRESS] Bu…"
click at [84, 22] on icon at bounding box center [86, 22] width 8 height 8
click at [408, 10] on icon at bounding box center [412, 7] width 8 height 8
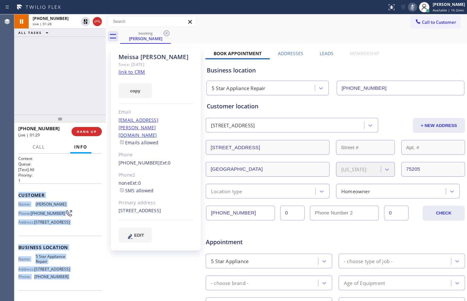
click at [73, 76] on div "[PHONE_NUMBER] Live | 01:28 ALL TASKS ALL TASKS ACTIVE TASKS TASKS IN WRAP UP" at bounding box center [59, 64] width 91 height 100
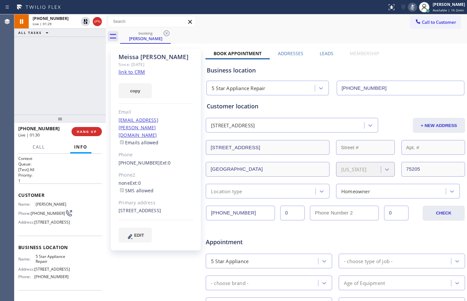
click at [136, 70] on link "link to CRM" at bounding box center [131, 72] width 26 height 7
click at [89, 23] on icon at bounding box center [86, 22] width 8 height 8
click at [410, 6] on icon at bounding box center [411, 7] width 3 height 5
click at [87, 132] on span "HANG UP" at bounding box center [87, 131] width 20 height 5
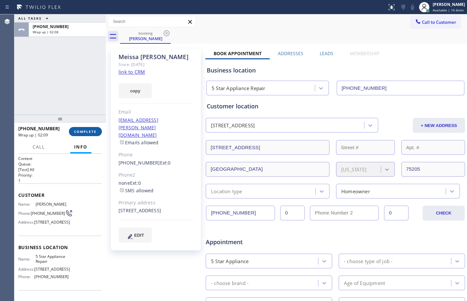
click at [82, 129] on button "COMPLETE" at bounding box center [85, 131] width 33 height 9
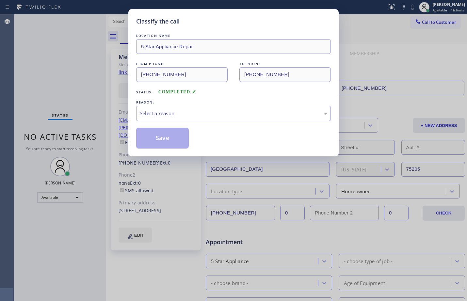
click at [212, 119] on div "Select a reason" at bounding box center [233, 113] width 194 height 15
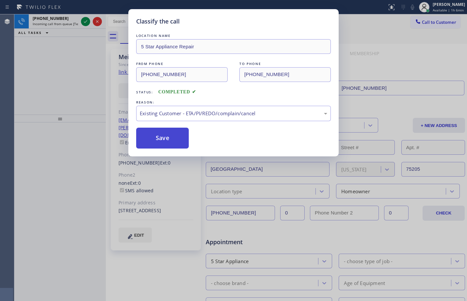
click at [171, 139] on button "Save" at bounding box center [162, 138] width 53 height 21
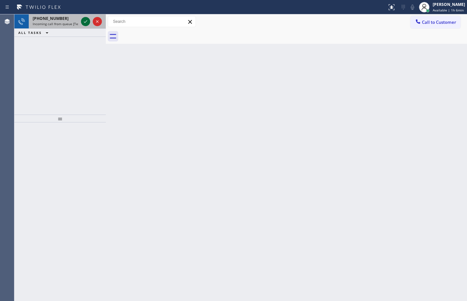
click at [85, 25] on button at bounding box center [85, 21] width 9 height 9
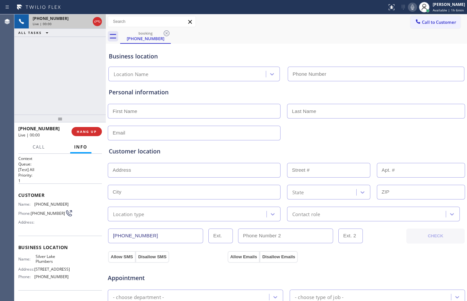
type input "[PHONE_NUMBER]"
click at [18, 194] on div "Context Queue: [Test] All Priority: 1 Customer Name: [PHONE_NUMBER] Phone: [PHO…" at bounding box center [59, 227] width 91 height 147
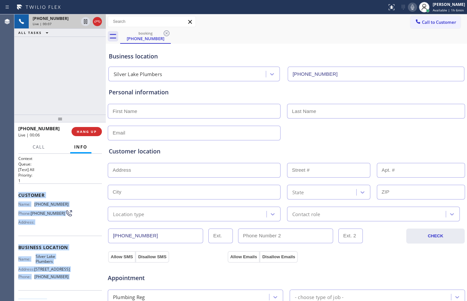
scroll to position [48, 0]
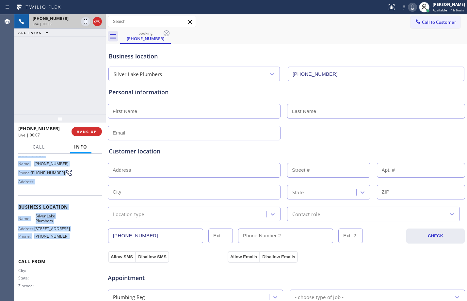
drag, startPoint x: 18, startPoint y: 194, endPoint x: 79, endPoint y: 237, distance: 74.5
click at [79, 237] on div "Context Queue: [Test] All Priority: 1 Customer Name: [PHONE_NUMBER] Phone: [PHO…" at bounding box center [59, 227] width 91 height 147
copy div "Customer Name: [PHONE_NUMBER] Phone: [PHONE_NUMBER] Address: Business location …"
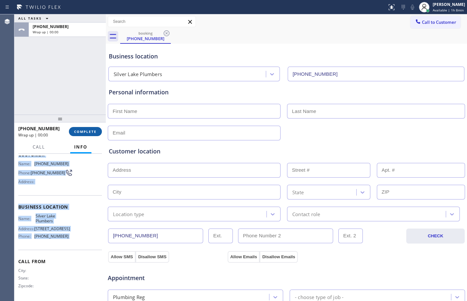
click at [90, 131] on span "COMPLETE" at bounding box center [85, 131] width 23 height 5
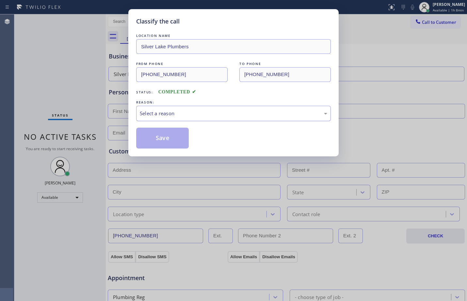
click at [199, 118] on div "Select a reason" at bounding box center [233, 113] width 194 height 15
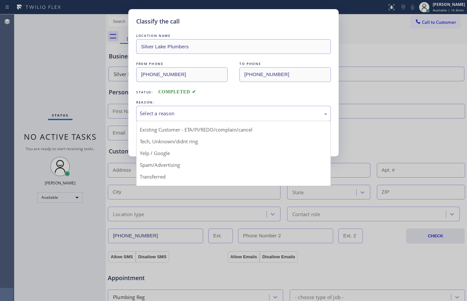
scroll to position [41, 0]
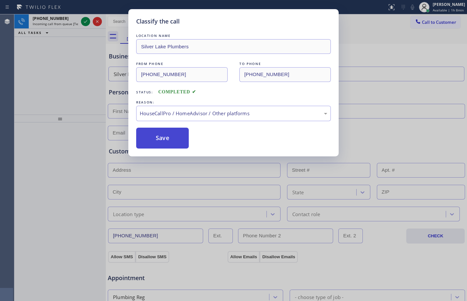
click at [178, 144] on button "Save" at bounding box center [162, 138] width 53 height 21
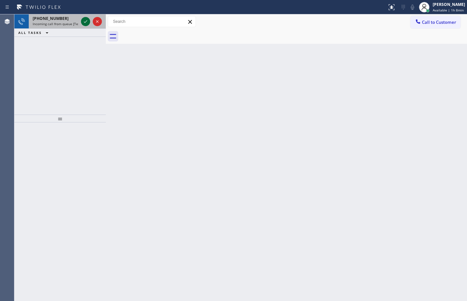
click at [86, 21] on icon at bounding box center [86, 22] width 8 height 8
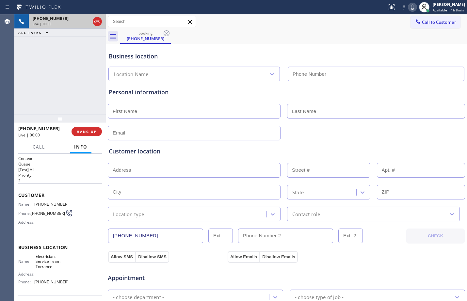
type input "[PHONE_NUMBER]"
click at [18, 195] on span "Customer" at bounding box center [60, 195] width 84 height 6
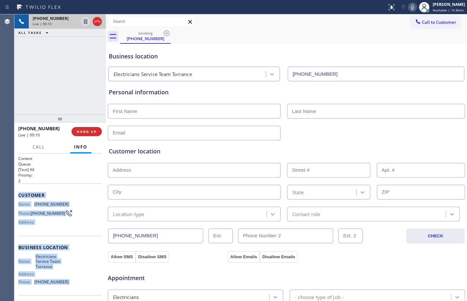
drag, startPoint x: 18, startPoint y: 195, endPoint x: 71, endPoint y: 283, distance: 102.6
click at [71, 283] on div "Context Queue: [Test] All Priority: 2 Customer Name: [PHONE_NUMBER] Phone: [PHO…" at bounding box center [60, 250] width 84 height 189
copy div "Customer Name: [PHONE_NUMBER] Phone: [PHONE_NUMBER] Address: Business location …"
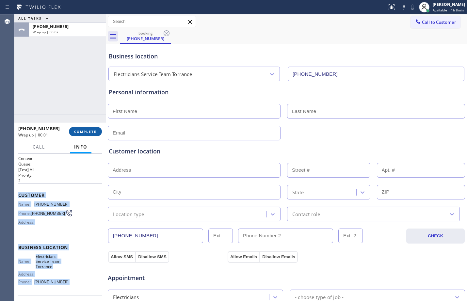
click at [76, 130] on span "COMPLETE" at bounding box center [85, 131] width 23 height 5
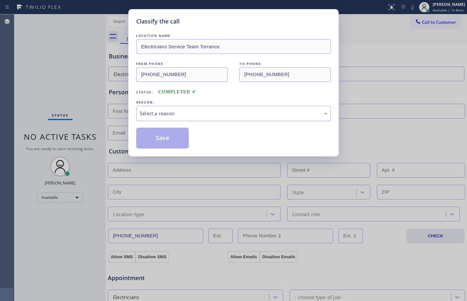
click at [180, 118] on div "Select a reason" at bounding box center [233, 113] width 194 height 15
click at [174, 137] on button "Save" at bounding box center [162, 138] width 53 height 21
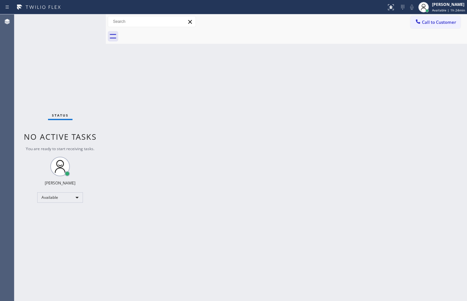
click at [61, 62] on div "Status No active tasks You are ready to start receiving tasks. [PERSON_NAME] Av…" at bounding box center [59, 157] width 91 height 286
click at [59, 58] on div "Status No active tasks You are ready to start receiving tasks. [PERSON_NAME] Av…" at bounding box center [59, 157] width 91 height 286
click at [57, 199] on div "Available" at bounding box center [60, 197] width 46 height 10
click at [75, 223] on li "Unavailable" at bounding box center [60, 223] width 44 height 8
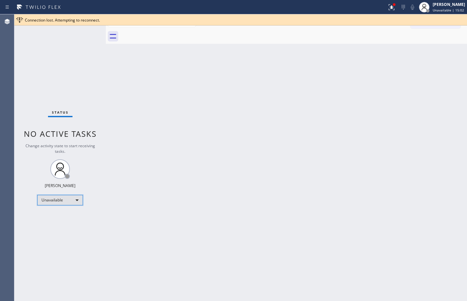
click at [64, 201] on div "Unavailable" at bounding box center [60, 200] width 46 height 10
click at [48, 221] on li "Available" at bounding box center [60, 217] width 44 height 8
drag, startPoint x: 301, startPoint y: 226, endPoint x: 304, endPoint y: 228, distance: 4.3
click at [301, 226] on div "Back to Dashboard Change Sender ID Customers Technicians Select a contact Outbo…" at bounding box center [286, 157] width 361 height 286
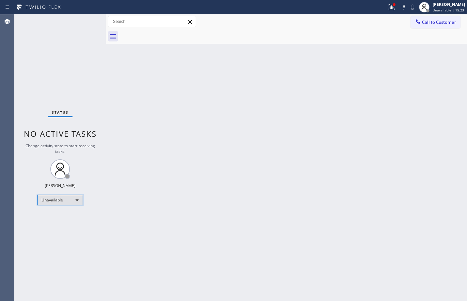
click at [65, 202] on div "Unavailable" at bounding box center [60, 200] width 46 height 10
click at [57, 218] on li "Available" at bounding box center [60, 217] width 44 height 8
click at [75, 236] on div "Status No active tasks Change activity state to start receiving tasks. [PERSON_…" at bounding box center [59, 157] width 91 height 286
click at [68, 204] on div "Unavailable" at bounding box center [60, 200] width 46 height 10
click at [55, 217] on li "Available" at bounding box center [60, 217] width 44 height 8
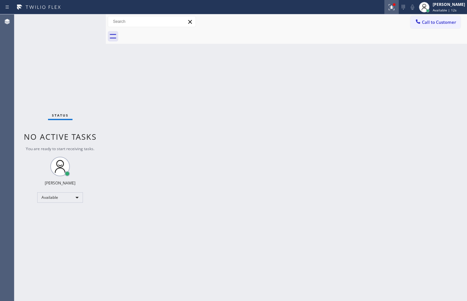
click at [388, 7] on icon at bounding box center [391, 7] width 6 height 6
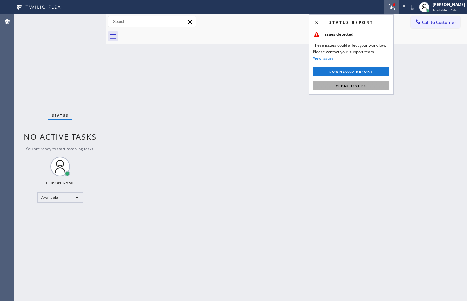
click at [349, 88] on button "Clear issues" at bounding box center [351, 85] width 76 height 9
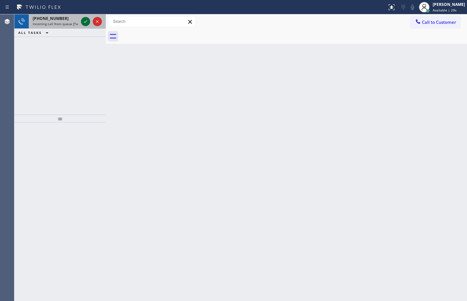
click at [81, 22] on div at bounding box center [85, 22] width 9 height 8
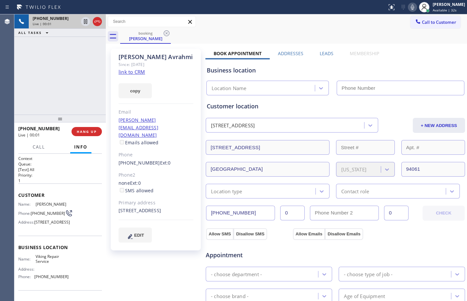
type input "[PHONE_NUMBER]"
click at [18, 196] on div "Context Queue: [Test] All Priority: 1 Customer Name: [PERSON_NAME] Phone: [PHON…" at bounding box center [59, 227] width 91 height 147
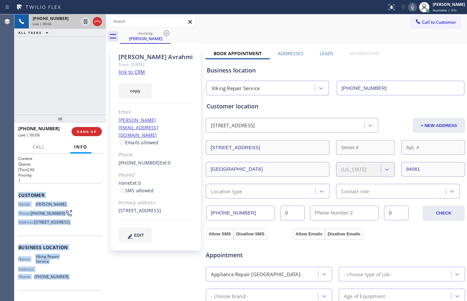
drag, startPoint x: 18, startPoint y: 196, endPoint x: 64, endPoint y: 289, distance: 103.9
click at [64, 289] on div "Context Queue: [Test] All Priority: 1 Customer Name: [PERSON_NAME] Phone: [PHON…" at bounding box center [59, 227] width 91 height 147
click at [139, 73] on link "link to CRM" at bounding box center [131, 72] width 26 height 7
click at [82, 23] on icon at bounding box center [86, 22] width 8 height 8
click at [410, 8] on icon at bounding box center [411, 7] width 3 height 5
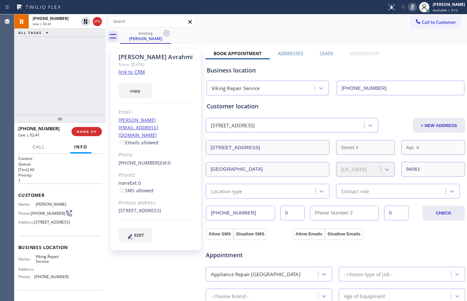
click at [46, 99] on div "[PHONE_NUMBER] Live | 02:41 ALL TASKS ALL TASKS ACTIVE TASKS TASKS IN WRAP UP" at bounding box center [59, 64] width 91 height 100
click at [68, 72] on div "[PHONE_NUMBER] Live | 03:01 ALL TASKS ALL TASKS ACTIVE TASKS TASKS IN WRAP UP" at bounding box center [59, 64] width 91 height 100
click at [53, 63] on div "[PHONE_NUMBER] Live | 04:11 ALL TASKS ALL TASKS ACTIVE TASKS TASKS IN WRAP UP" at bounding box center [59, 64] width 91 height 100
click at [88, 25] on icon at bounding box center [86, 22] width 8 height 8
click at [410, 8] on rect at bounding box center [412, 6] width 5 height 5
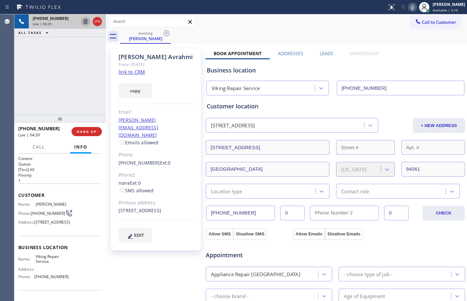
click at [84, 24] on icon at bounding box center [86, 22] width 8 height 8
click at [408, 6] on icon at bounding box center [412, 7] width 8 height 8
click at [61, 90] on div "[PHONE_NUMBER] Live | 06:32 ALL TASKS ALL TASKS ACTIVE TASKS TASKS IN WRAP UP" at bounding box center [59, 64] width 91 height 100
click at [86, 22] on icon at bounding box center [86, 22] width 8 height 8
click at [410, 8] on icon at bounding box center [411, 7] width 3 height 5
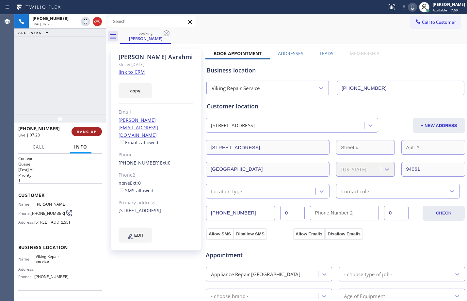
click at [93, 132] on span "HANG UP" at bounding box center [87, 131] width 20 height 5
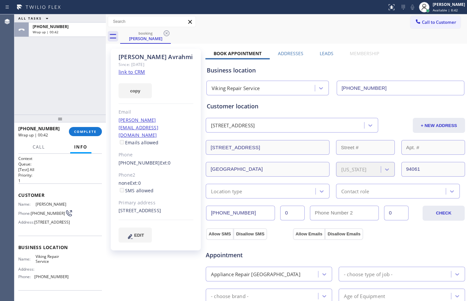
click at [45, 96] on div "ALL TASKS ALL TASKS ACTIVE TASKS TASKS IN WRAP UP [PHONE_NUMBER] Wrap up | 00:42" at bounding box center [59, 64] width 91 height 100
click at [92, 134] on button "COMPLETE" at bounding box center [85, 131] width 33 height 9
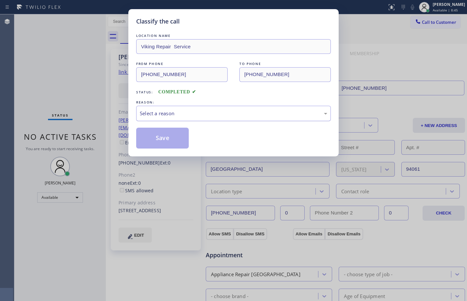
click at [174, 115] on div "Select a reason" at bounding box center [233, 114] width 187 height 8
click at [174, 138] on button "Save" at bounding box center [162, 138] width 53 height 21
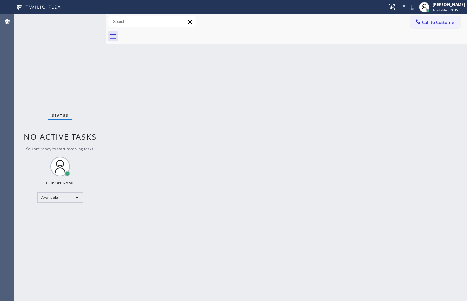
click at [440, 191] on div "Back to Dashboard Change Sender ID Customers Technicians Select a contact Outbo…" at bounding box center [286, 157] width 361 height 286
click at [223, 181] on div "Back to Dashboard Change Sender ID Customers Technicians Select a contact Outbo…" at bounding box center [286, 157] width 361 height 286
click at [39, 63] on div "Status No active tasks You are ready to start receiving tasks. [PERSON_NAME] Av…" at bounding box center [59, 157] width 91 height 286
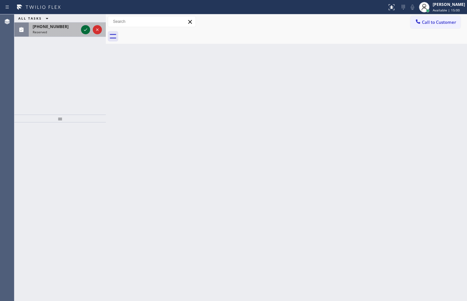
click at [83, 32] on icon at bounding box center [86, 30] width 8 height 8
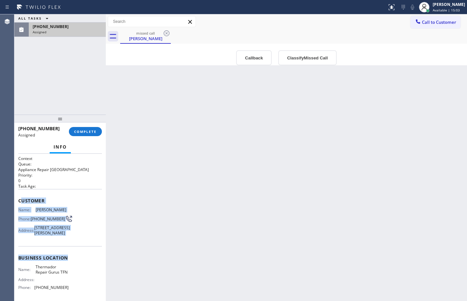
drag, startPoint x: 20, startPoint y: 198, endPoint x: 77, endPoint y: 250, distance: 77.4
click at [80, 262] on div "Context Queue: Appliance Repair High End Priority: 0 Task Age: Customer Name: […" at bounding box center [60, 253] width 84 height 194
click at [77, 246] on div "Customer Name: [PERSON_NAME] Phone: [PHONE_NUMBER] Address: [STREET_ADDRESS][PE…" at bounding box center [60, 217] width 84 height 57
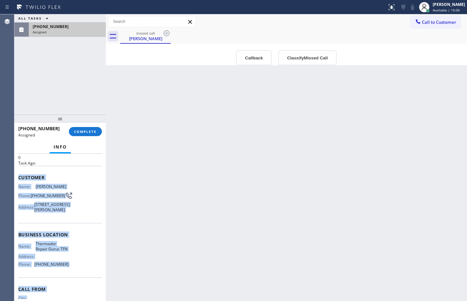
scroll to position [64, 0]
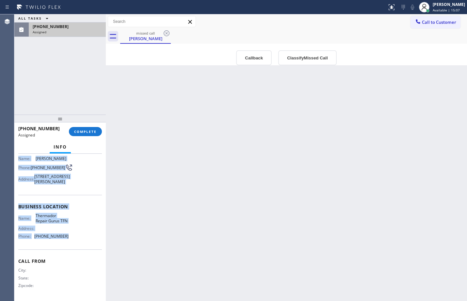
drag, startPoint x: 19, startPoint y: 199, endPoint x: 73, endPoint y: 241, distance: 69.3
click at [73, 241] on div "Context Queue: Appliance Repair High End Priority: 0 Task Age: Customer Name: […" at bounding box center [60, 201] width 84 height 194
click at [92, 131] on span "COMPLETE" at bounding box center [85, 131] width 23 height 5
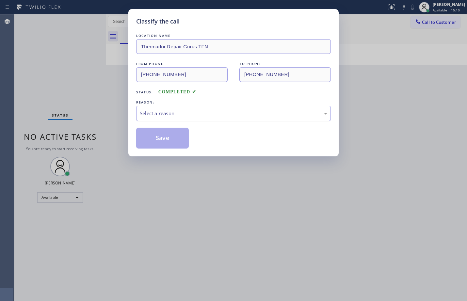
click at [170, 113] on div "Select a reason" at bounding box center [233, 114] width 187 height 8
click at [174, 142] on button "Save" at bounding box center [162, 138] width 53 height 21
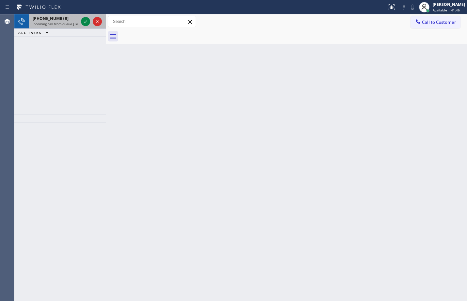
click at [88, 26] on div at bounding box center [91, 21] width 23 height 14
click at [83, 23] on icon at bounding box center [86, 22] width 8 height 8
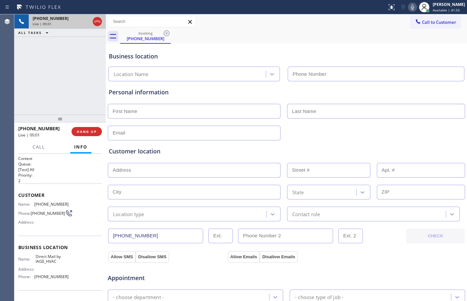
type input "[PHONE_NUMBER]"
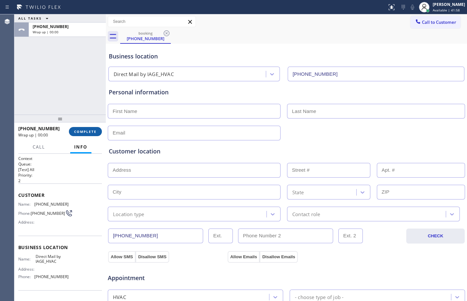
click at [94, 133] on span "COMPLETE" at bounding box center [85, 131] width 23 height 5
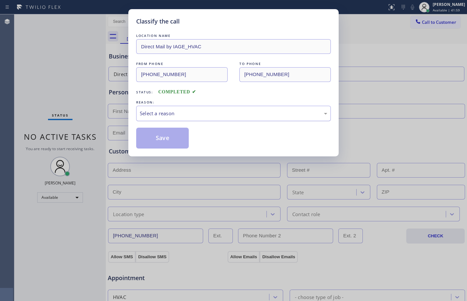
click at [179, 111] on div "Select a reason" at bounding box center [233, 114] width 187 height 8
click at [178, 142] on button "Save" at bounding box center [162, 138] width 53 height 21
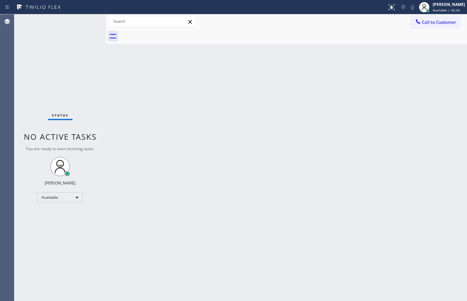
click at [65, 41] on div "Status No active tasks You are ready to start receiving tasks. [PERSON_NAME] Av…" at bounding box center [59, 157] width 91 height 286
click at [77, 198] on div "Available" at bounding box center [60, 197] width 46 height 10
click at [62, 208] on li "Offline" at bounding box center [60, 207] width 44 height 8
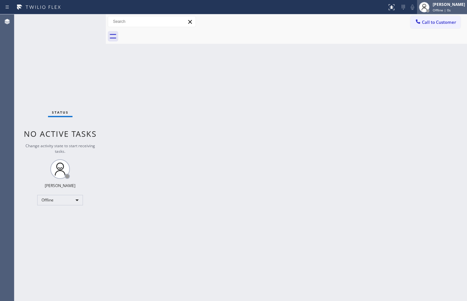
click at [438, 1] on div "[PERSON_NAME] Offline | 0s" at bounding box center [442, 7] width 50 height 14
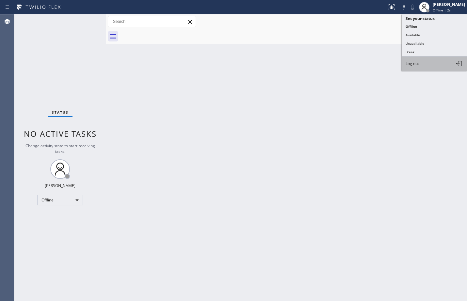
click at [421, 65] on button "Log out" at bounding box center [433, 63] width 65 height 14
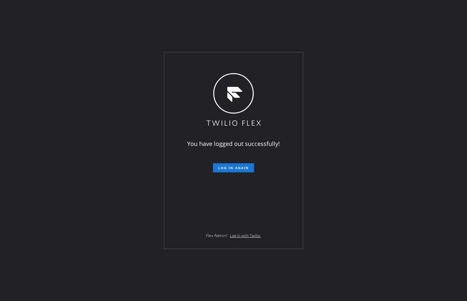
click at [436, 199] on div "You have logged out successfully! Log in again Flex Admin? Log in with Twilio." at bounding box center [233, 150] width 467 height 301
click at [182, 298] on div "You have logged out successfully! Log in again Flex Admin? Log in with Twilio." at bounding box center [233, 150] width 467 height 301
click at [449, 149] on div "You have logged out successfully! Log in again Flex Admin? Log in with Twilio." at bounding box center [233, 150] width 467 height 301
